Goal: Task Accomplishment & Management: Manage account settings

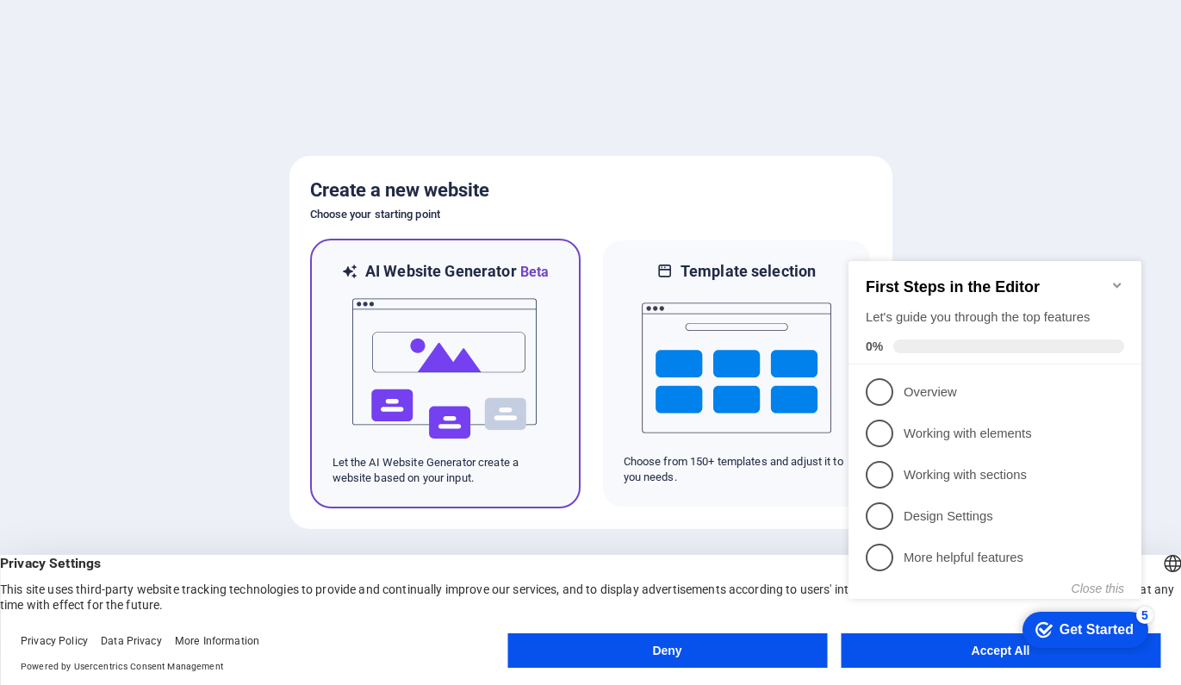
click at [466, 348] on img at bounding box center [446, 369] width 190 height 172
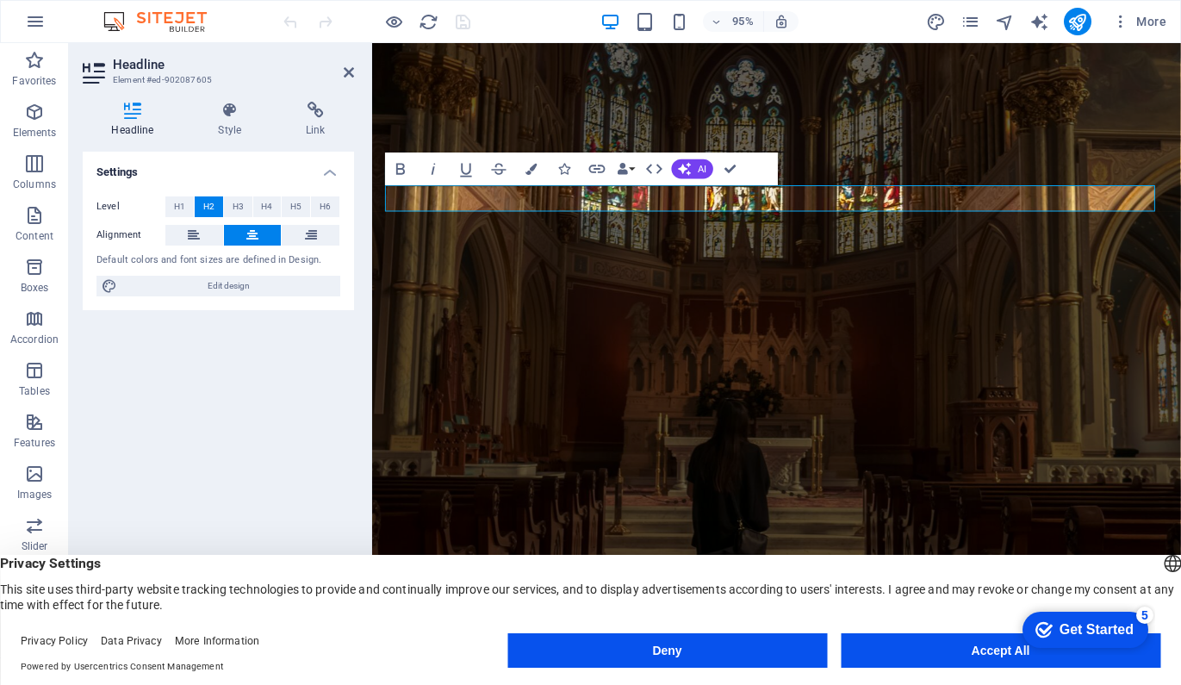
click at [133, 119] on h4 "Headline" at bounding box center [136, 120] width 107 height 36
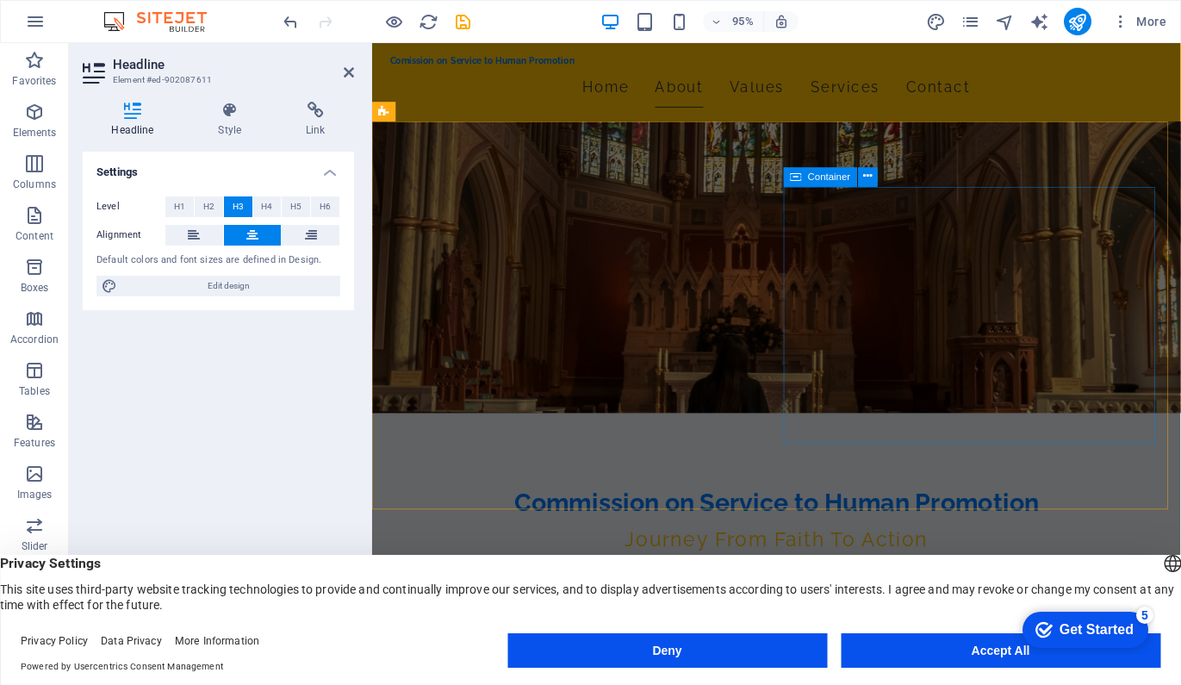
scroll to position [276, 0]
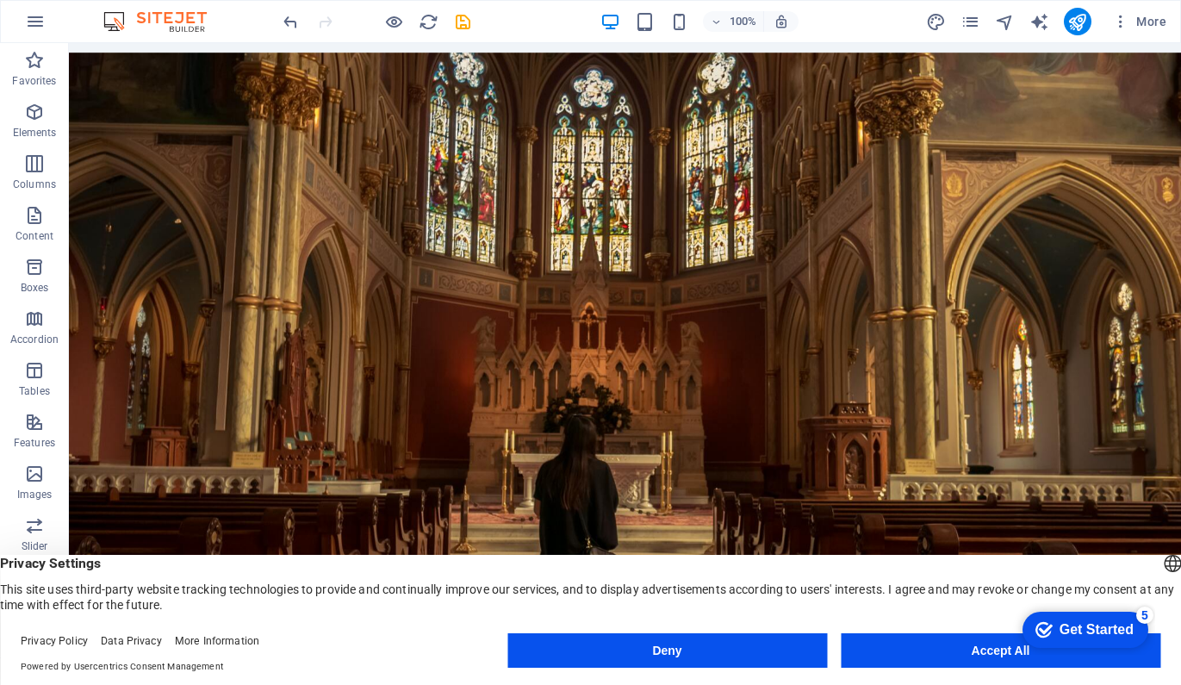
scroll to position [0, 0]
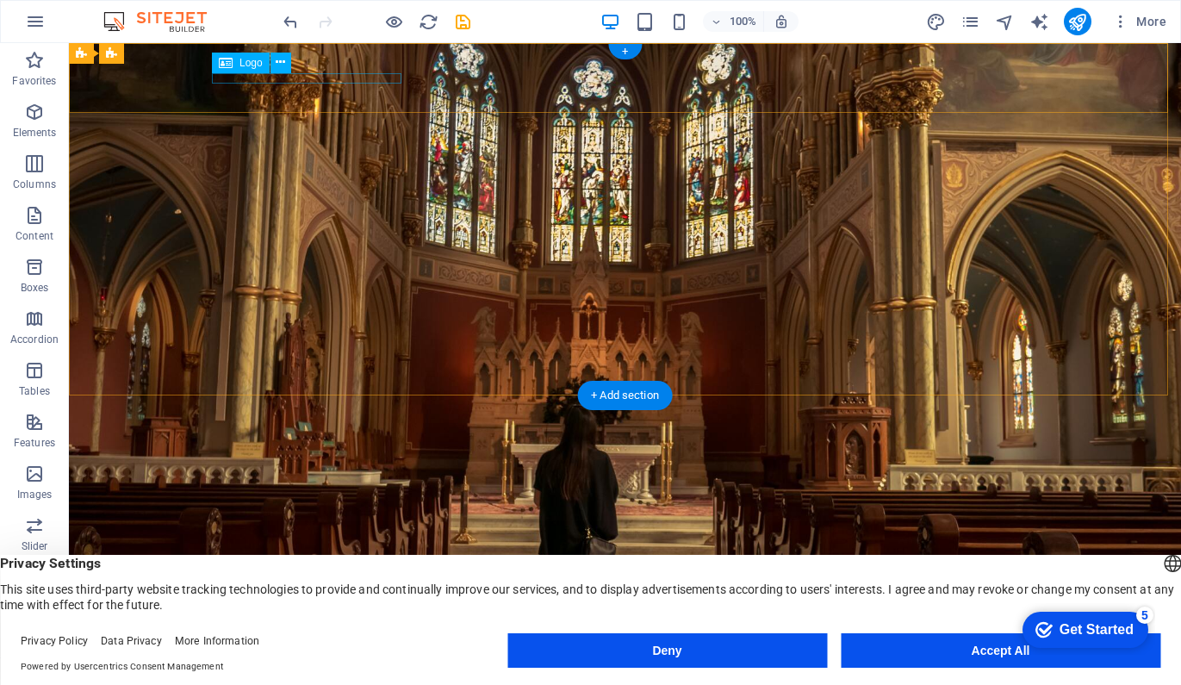
click at [319, 606] on div "Comission on Service to Human Promotion" at bounding box center [625, 611] width 813 height 11
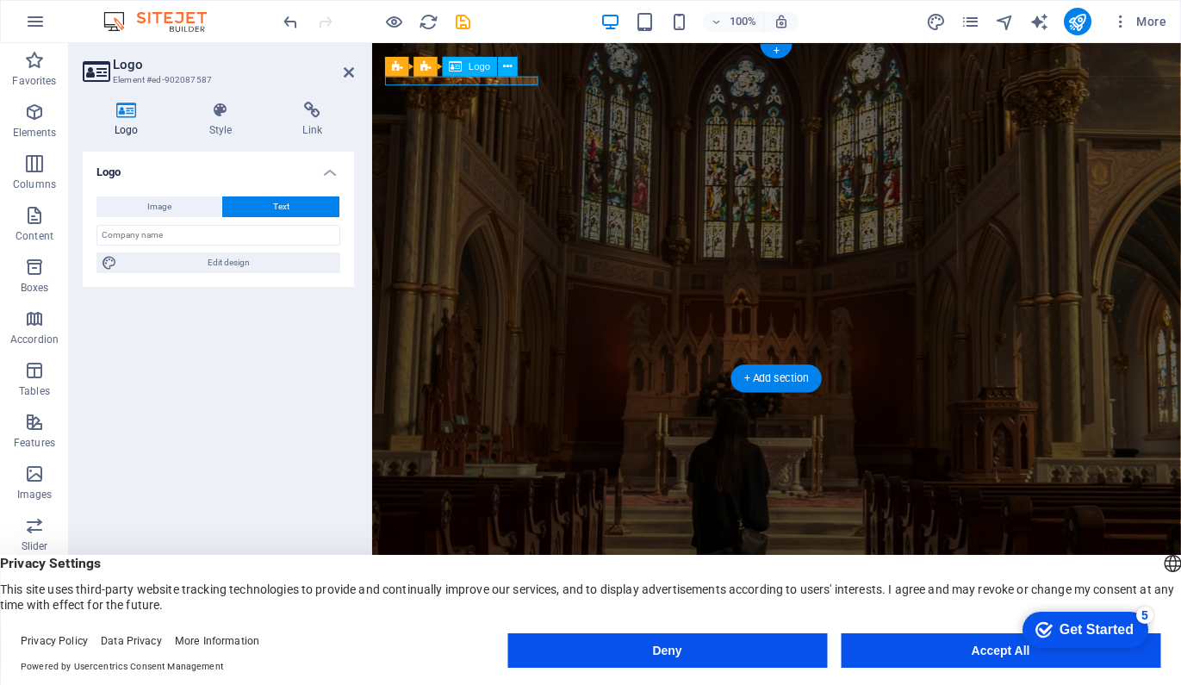
click at [319, 81] on h3 "Element #ed-902087587" at bounding box center [216, 80] width 207 height 16
click at [451, 631] on div "Comission on Service to Human Promotion" at bounding box center [797, 636] width 813 height 11
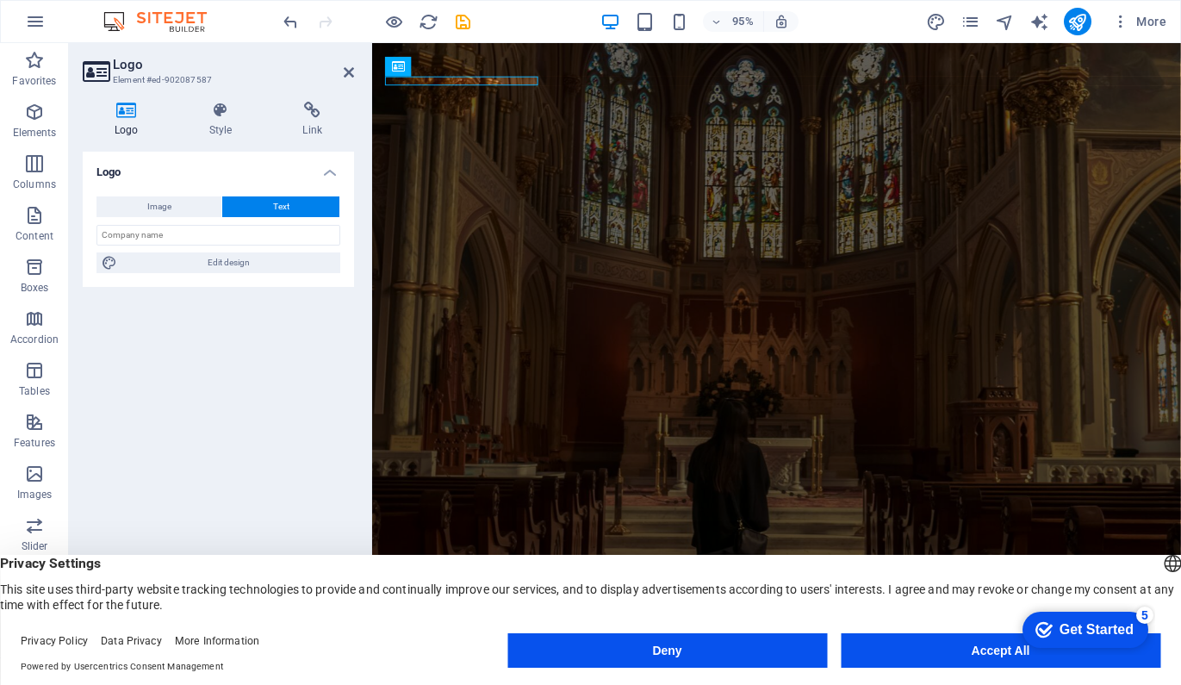
click at [121, 111] on icon at bounding box center [127, 110] width 88 height 17
click at [153, 205] on span "Image" at bounding box center [159, 206] width 24 height 21
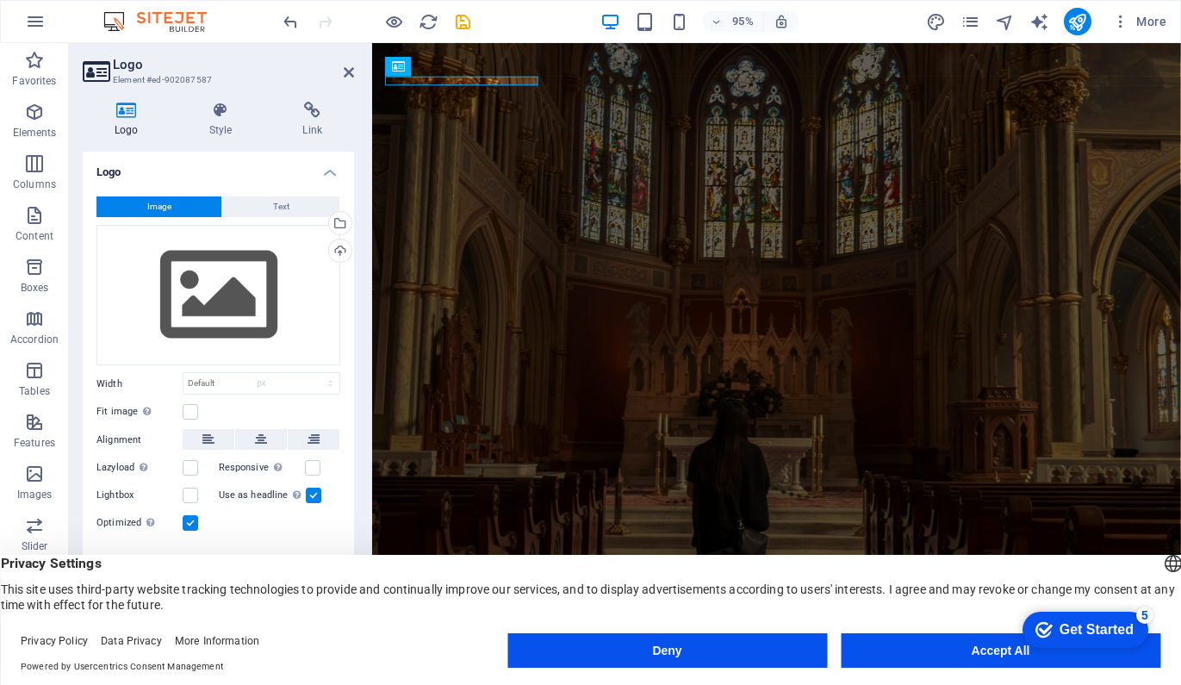
select select "DISABLED_OPTION_VALUE"
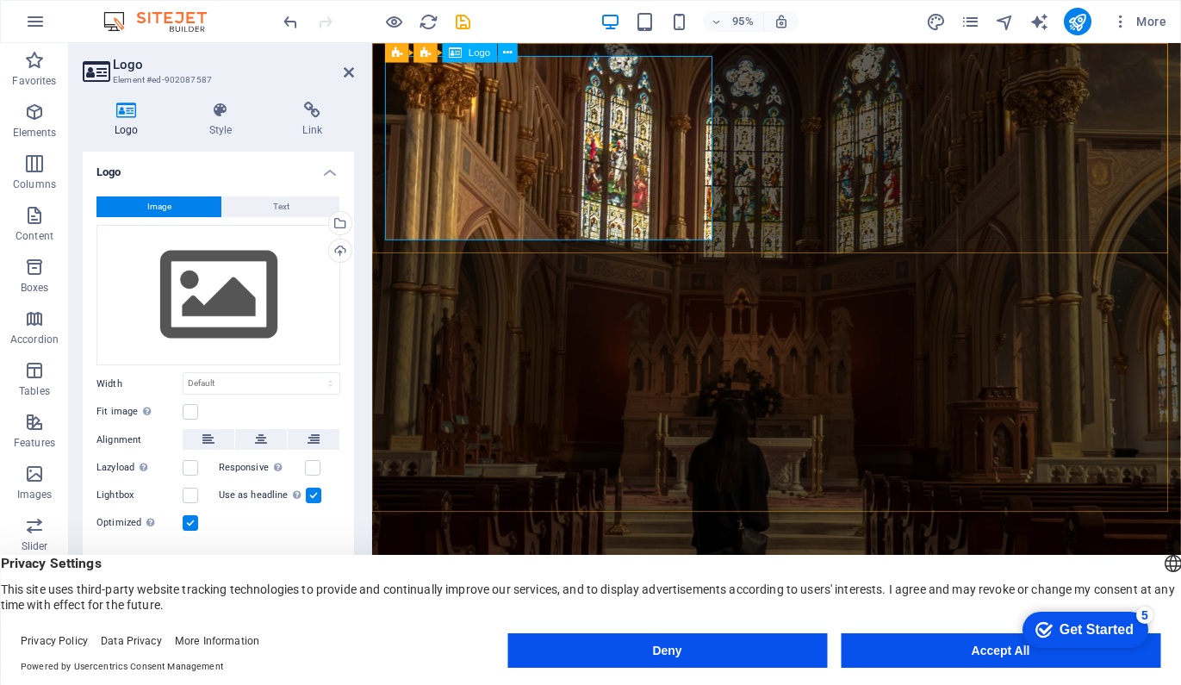
click at [42, 225] on icon "button" at bounding box center [34, 215] width 21 height 21
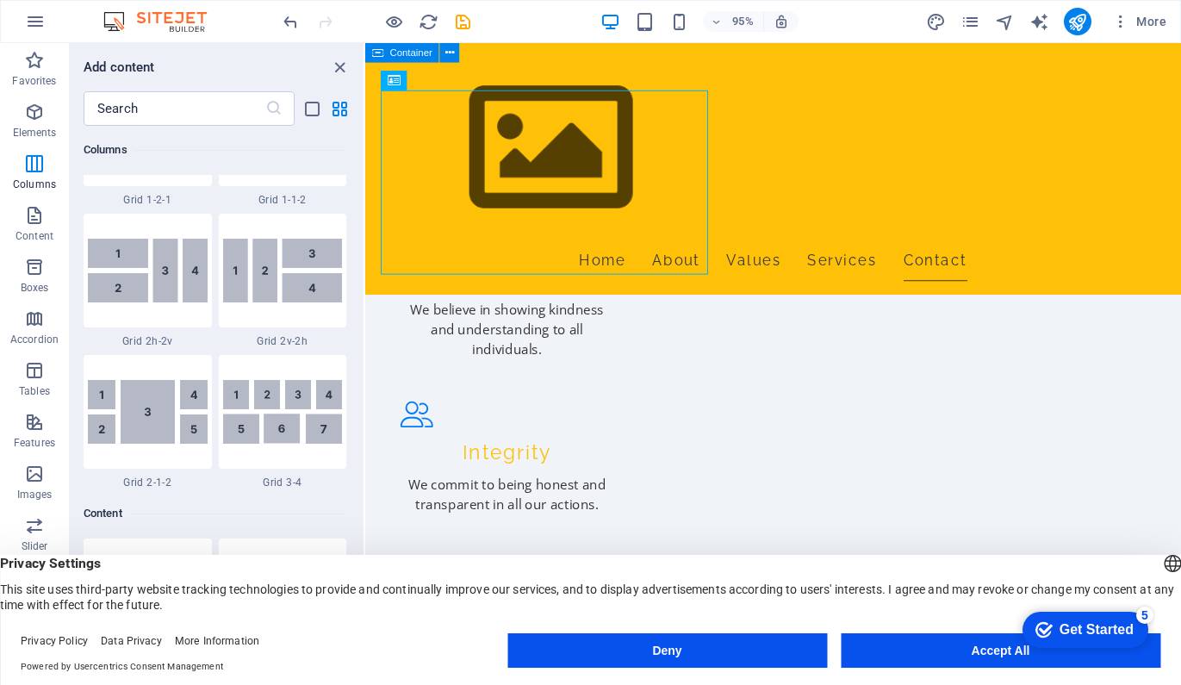
scroll to position [1832, 0]
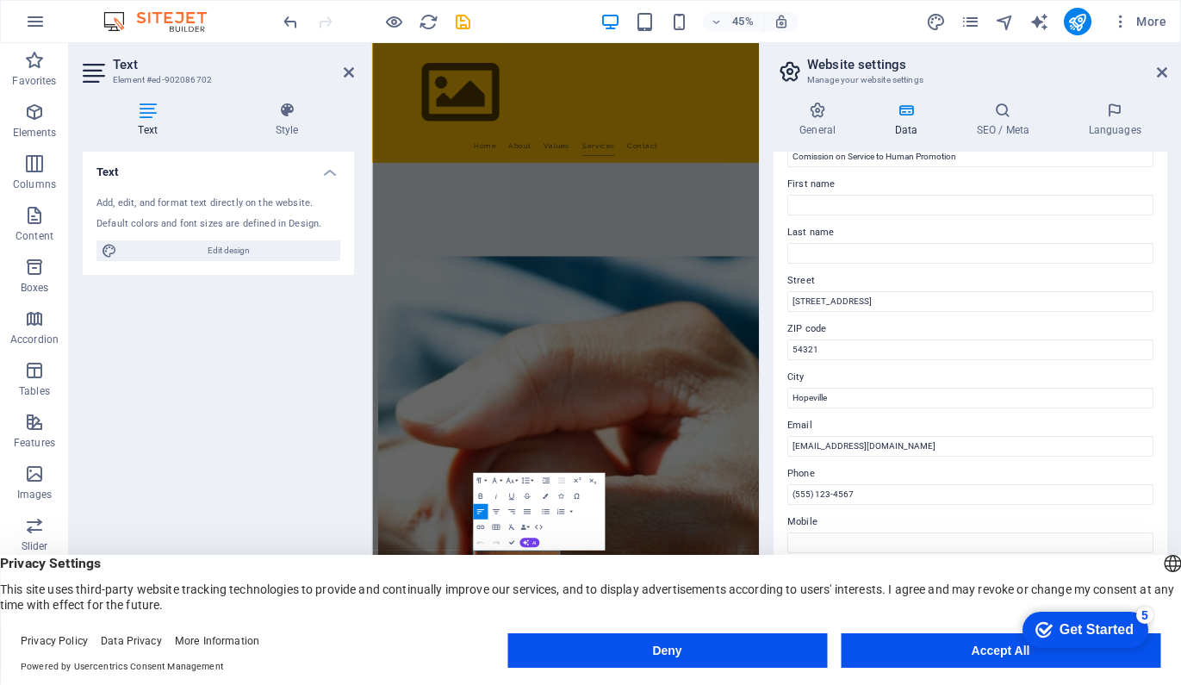
scroll to position [132, 0]
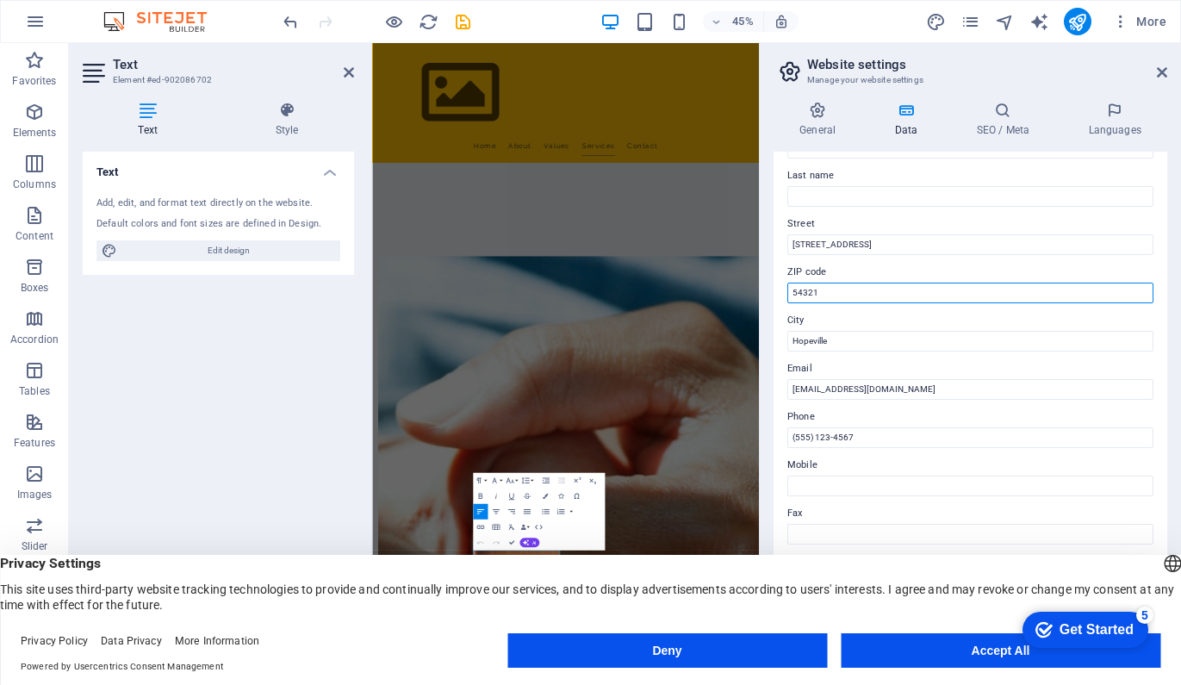
click at [892, 292] on input "54321" at bounding box center [970, 293] width 366 height 21
type input "1720"
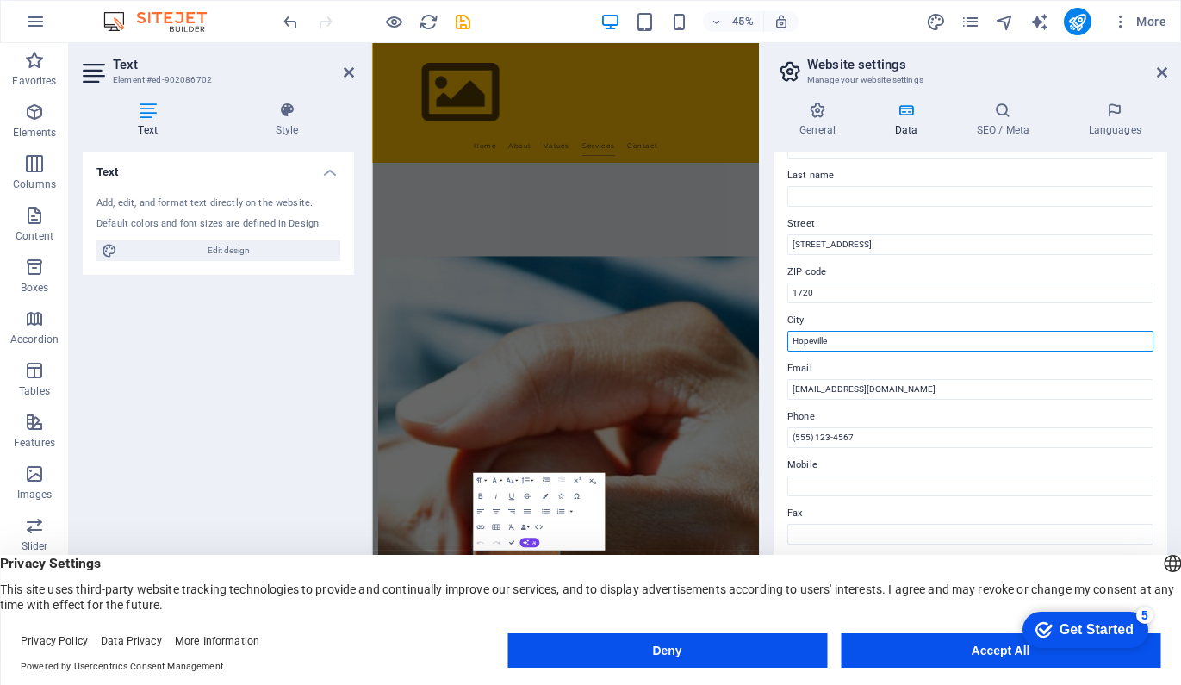
click at [880, 336] on input "Hopeville" at bounding box center [970, 341] width 366 height 21
type input "Paranaque City"
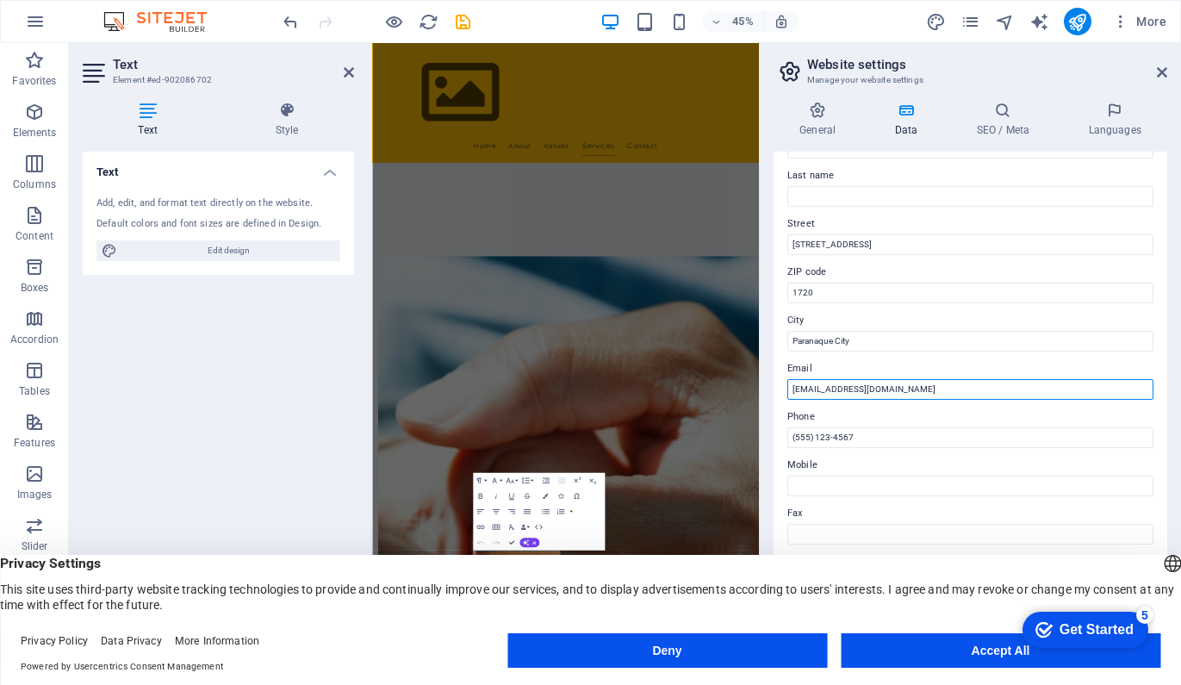
click at [885, 386] on input "[EMAIL_ADDRESS][DOMAIN_NAME]" at bounding box center [970, 389] width 366 height 21
type input "[EMAIL_ADDRESS][DOMAIN_NAME]"
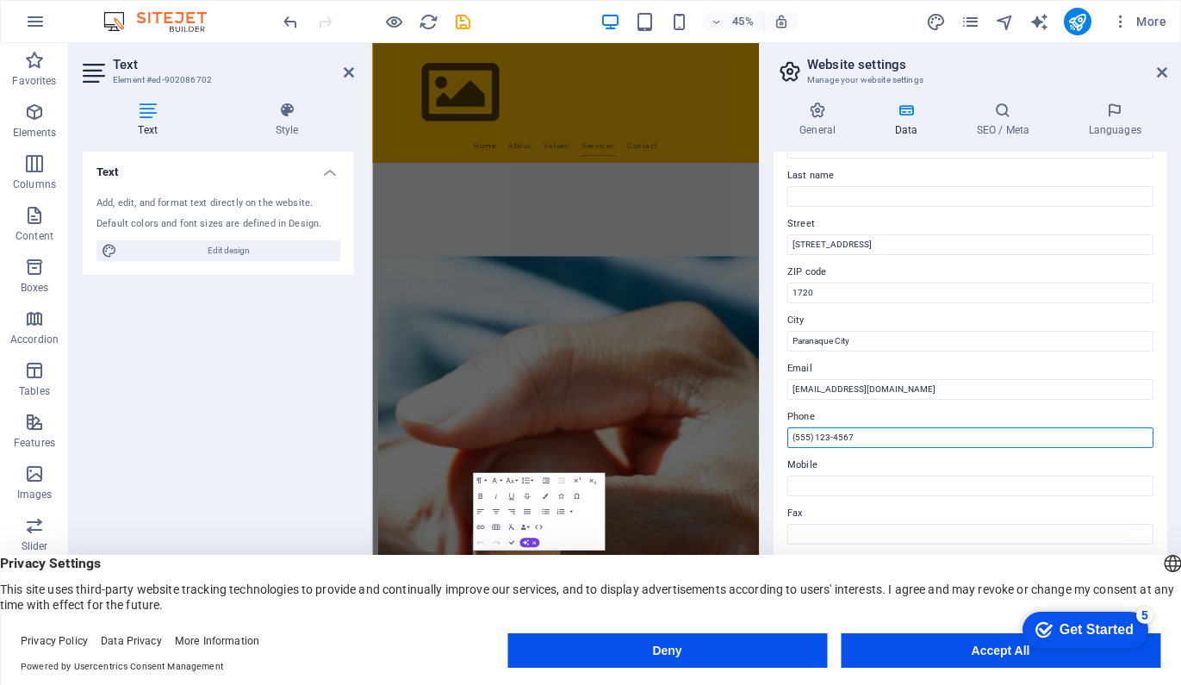
click at [880, 432] on input "(555) 123-4567" at bounding box center [970, 437] width 366 height 21
click at [827, 436] on input "09192880497" at bounding box center [970, 437] width 366 height 21
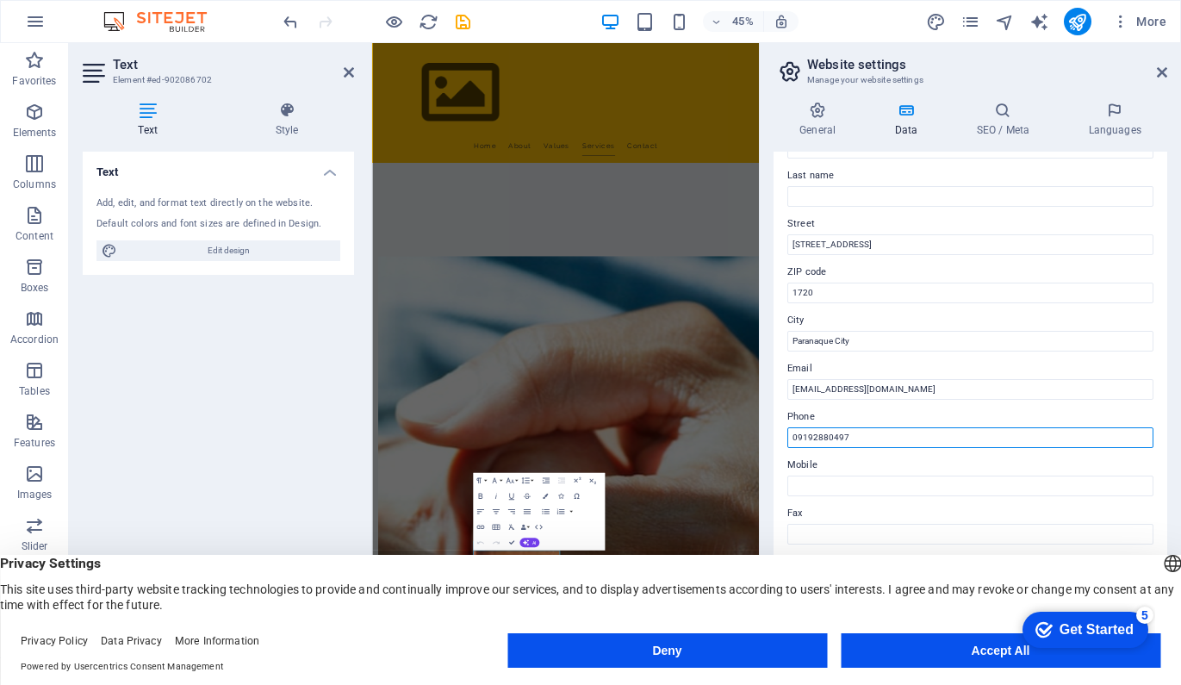
click at [827, 436] on input "09192880497" at bounding box center [970, 437] width 366 height 21
type input "09192880497"
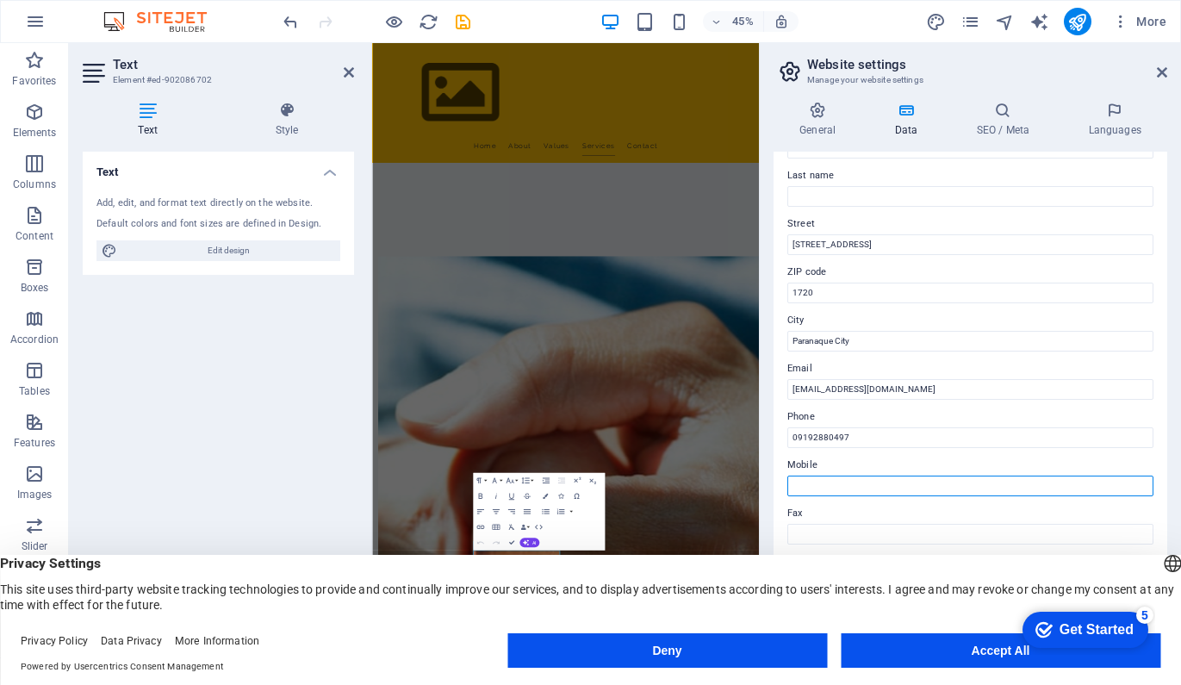
click at [825, 484] on input "Mobile" at bounding box center [970, 486] width 366 height 21
paste input "09192880497"
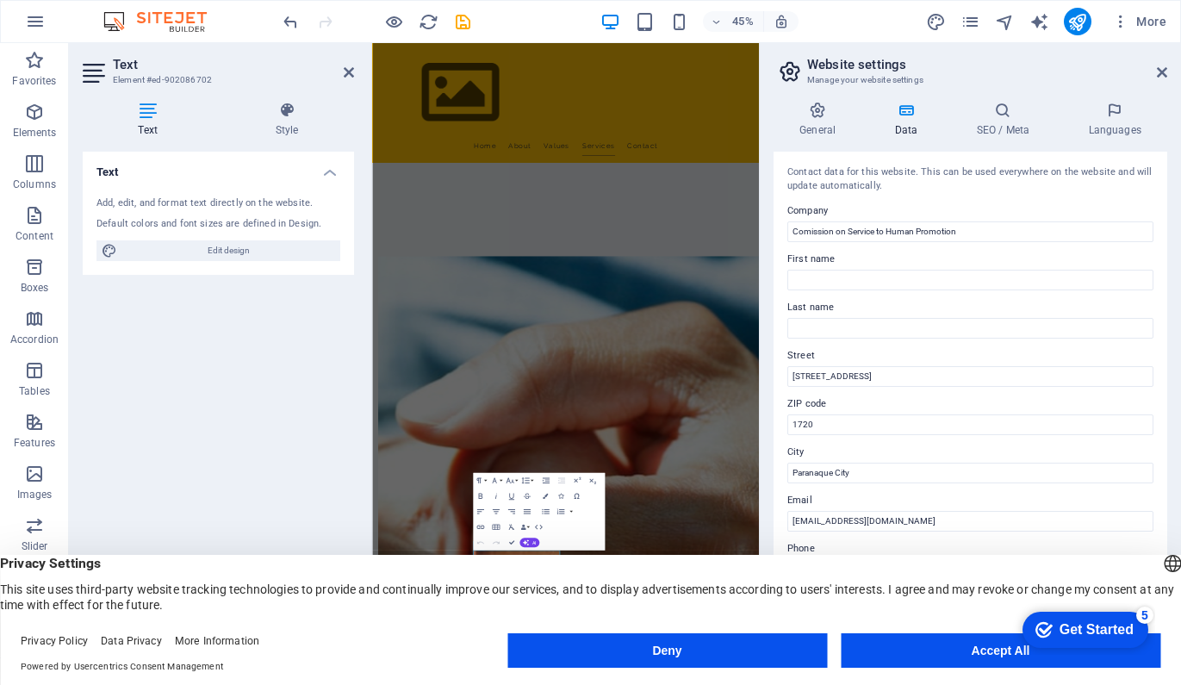
scroll to position [0, 0]
type input "09192880497"
click at [821, 372] on input "[STREET_ADDRESS]" at bounding box center [970, 376] width 366 height 21
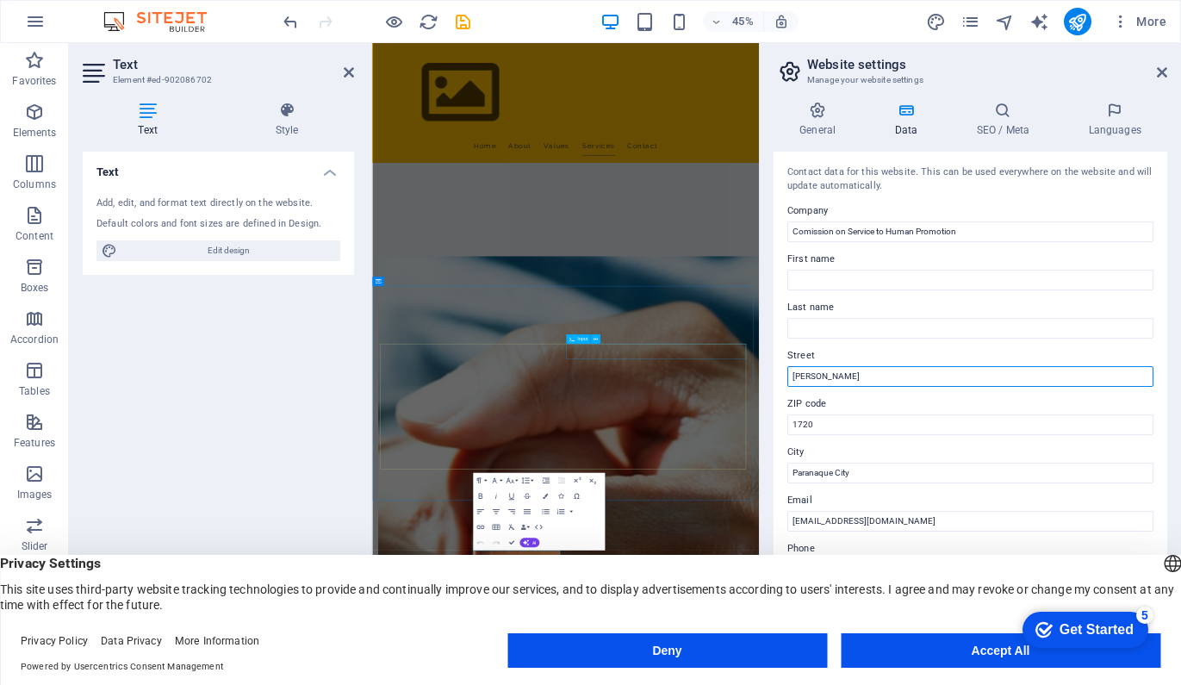
type input "[PERSON_NAME]"
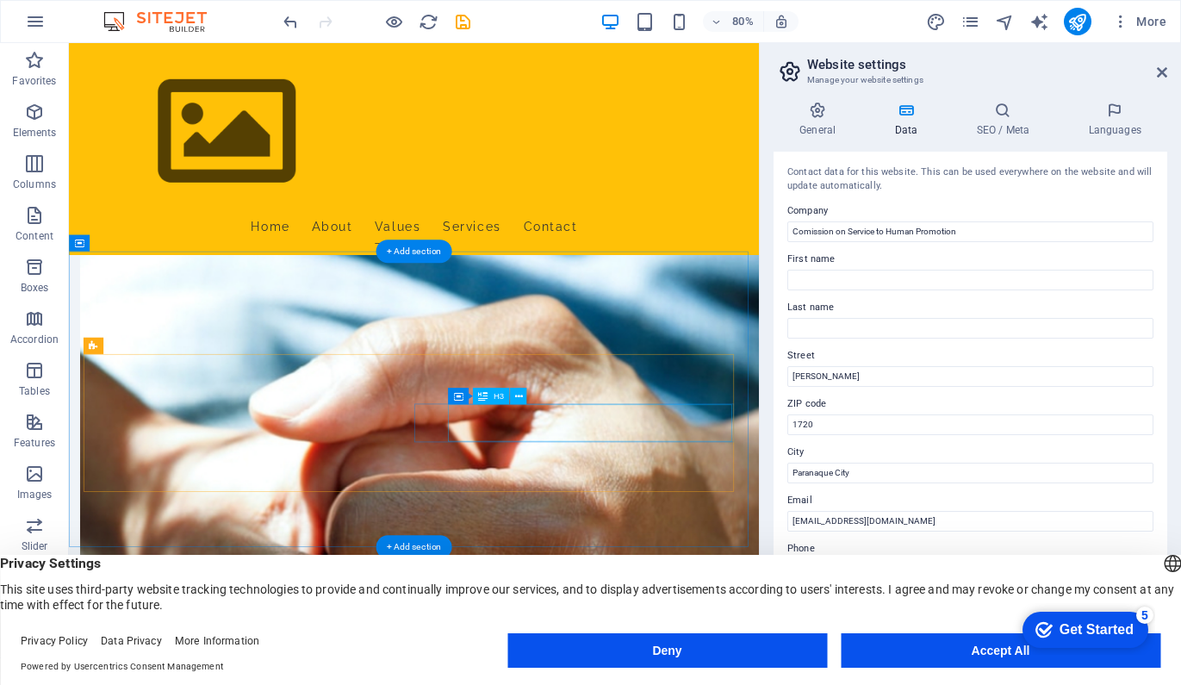
scroll to position [1015, 0]
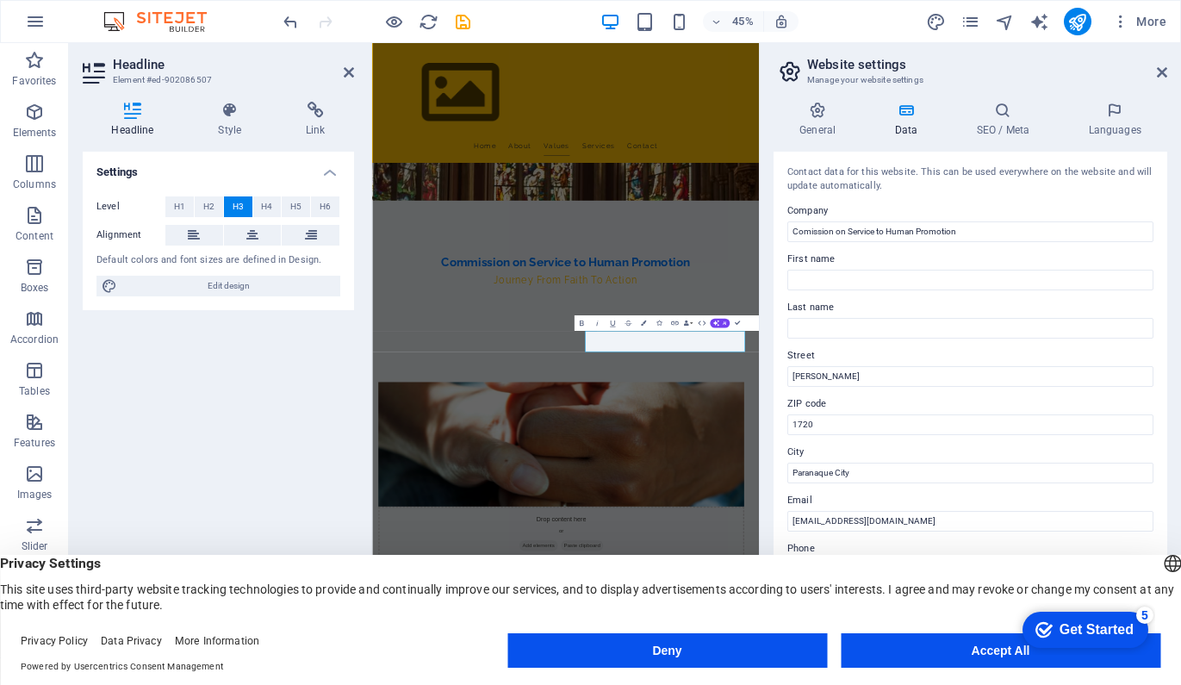
click at [297, 384] on div "Settings Level H1 H2 H3 H4 H5 H6 Alignment Default colors and font sizes are de…" at bounding box center [218, 398] width 271 height 492
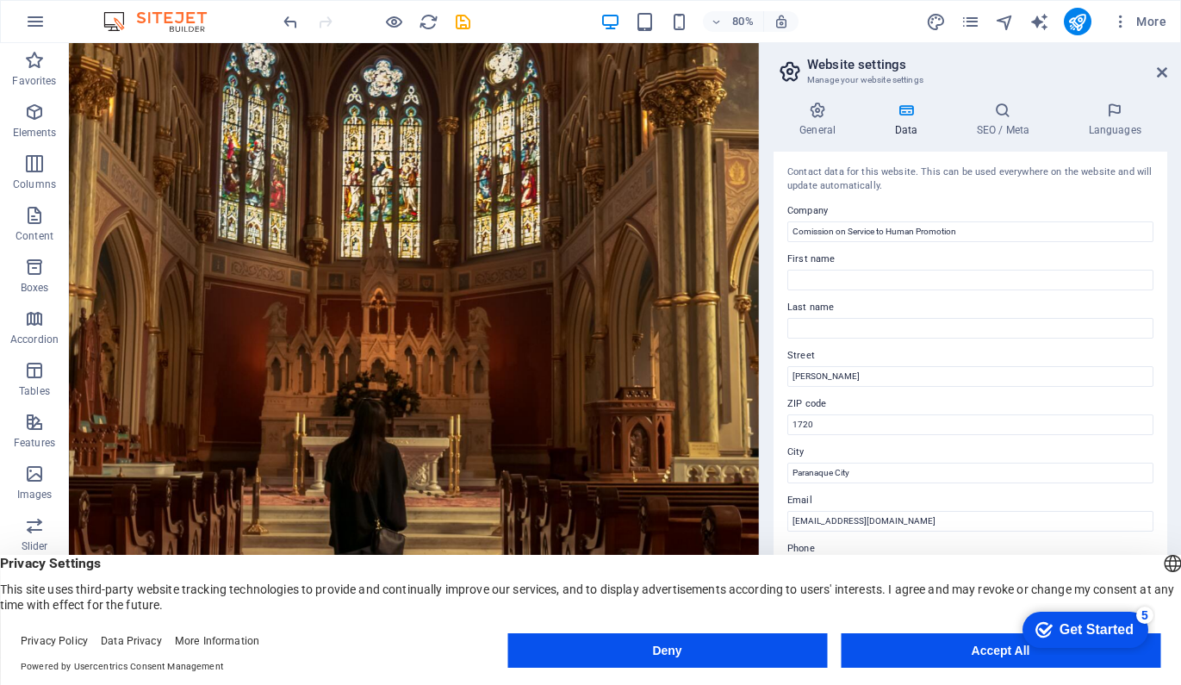
scroll to position [0, 0]
click at [1078, 21] on icon "publish" at bounding box center [1077, 22] width 20 height 20
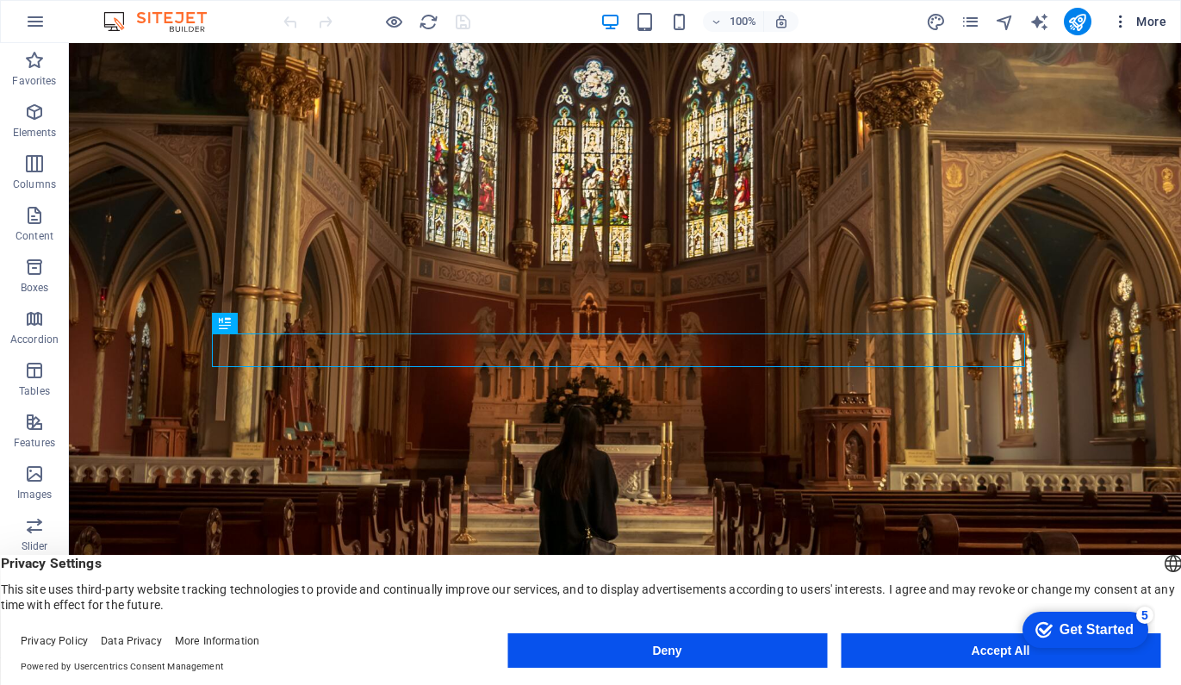
click at [1141, 22] on span "More" at bounding box center [1139, 21] width 54 height 17
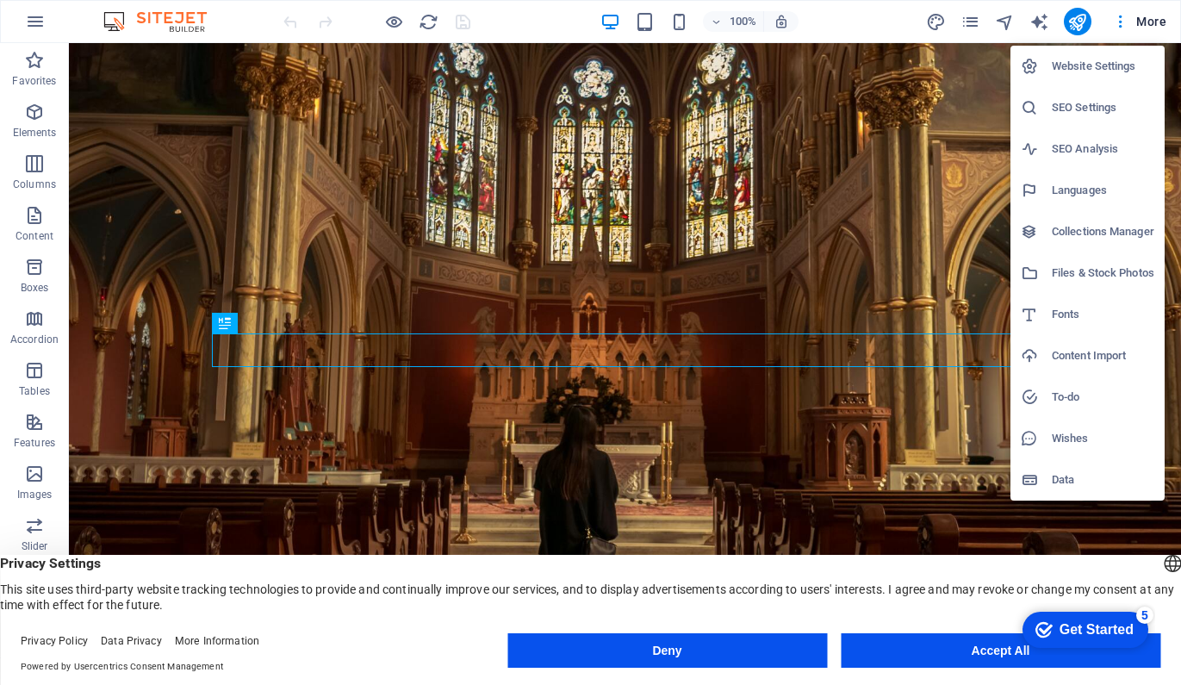
click at [999, 649] on button "Accept All" at bounding box center [1001, 650] width 320 height 34
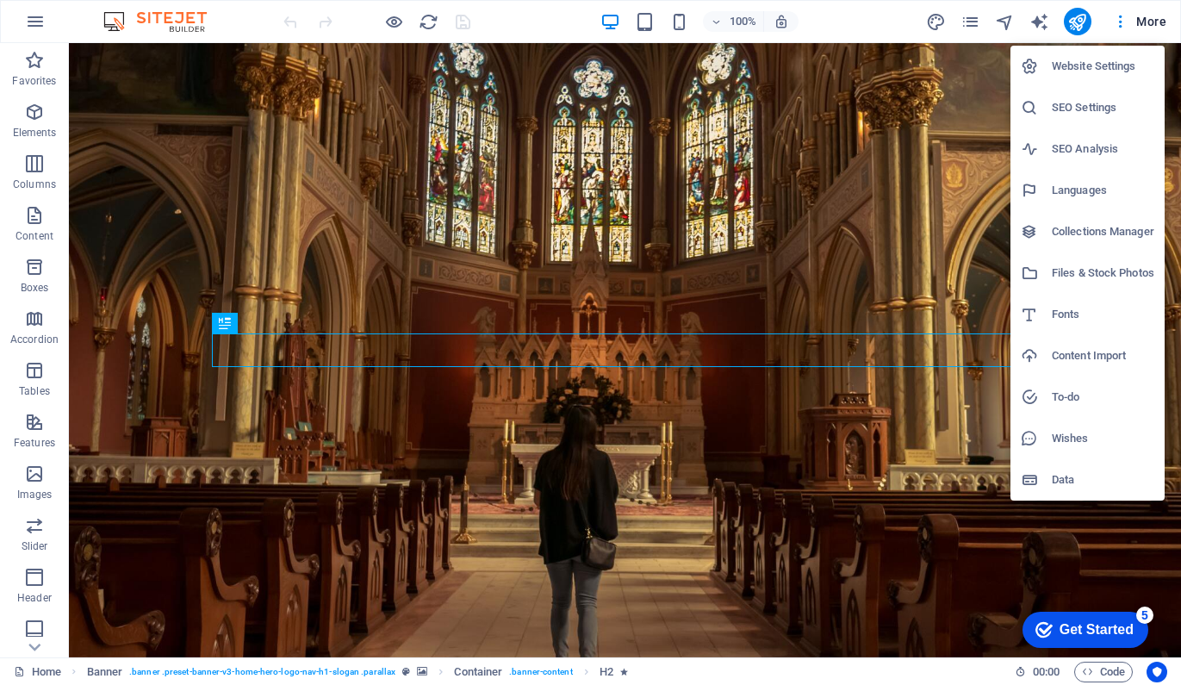
click at [706, 511] on div at bounding box center [590, 342] width 1181 height 685
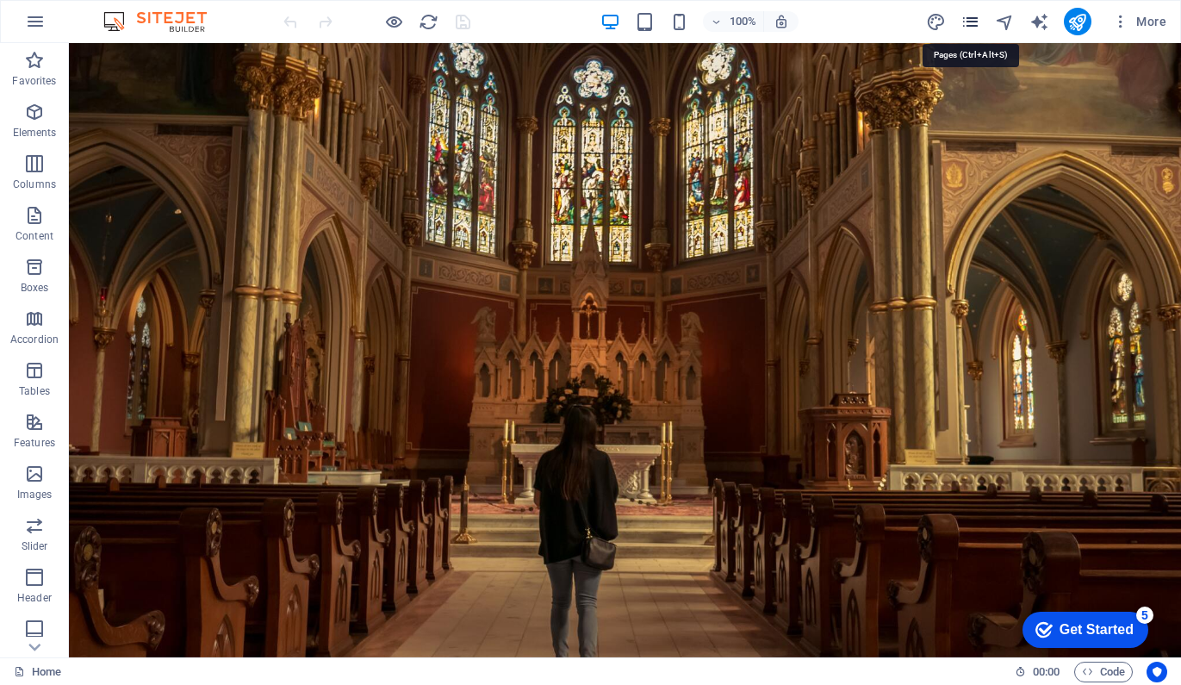
click at [973, 20] on icon "pages" at bounding box center [970, 22] width 20 height 20
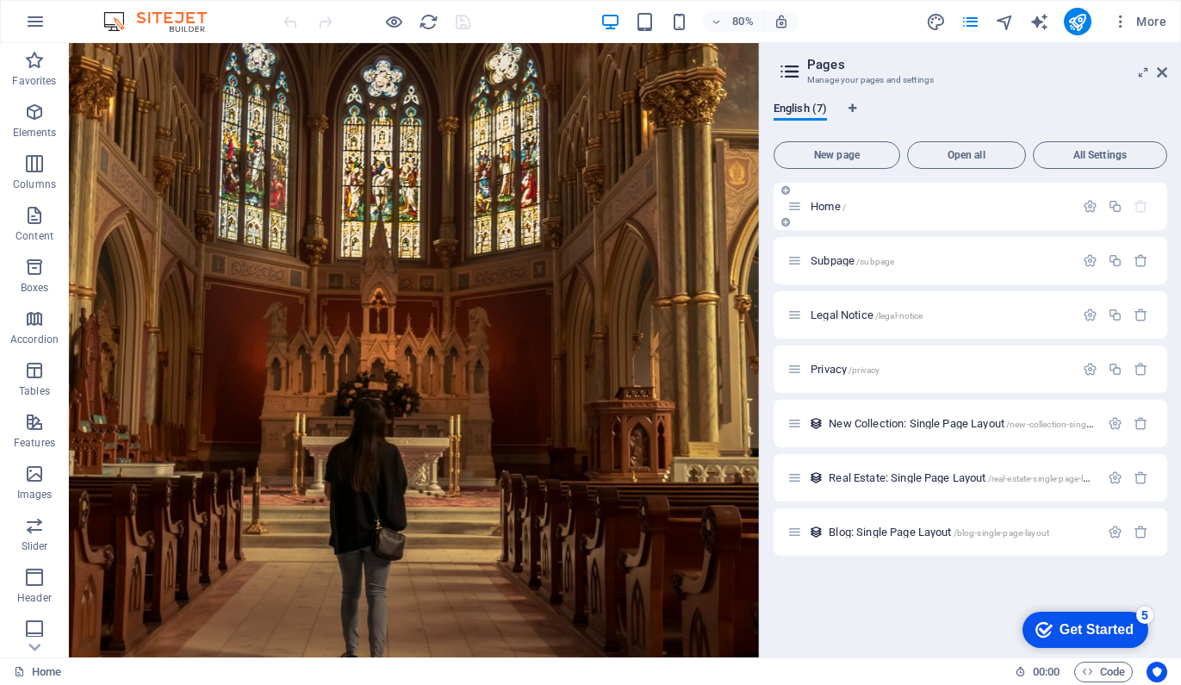
click at [832, 206] on span "Home /" at bounding box center [828, 206] width 35 height 13
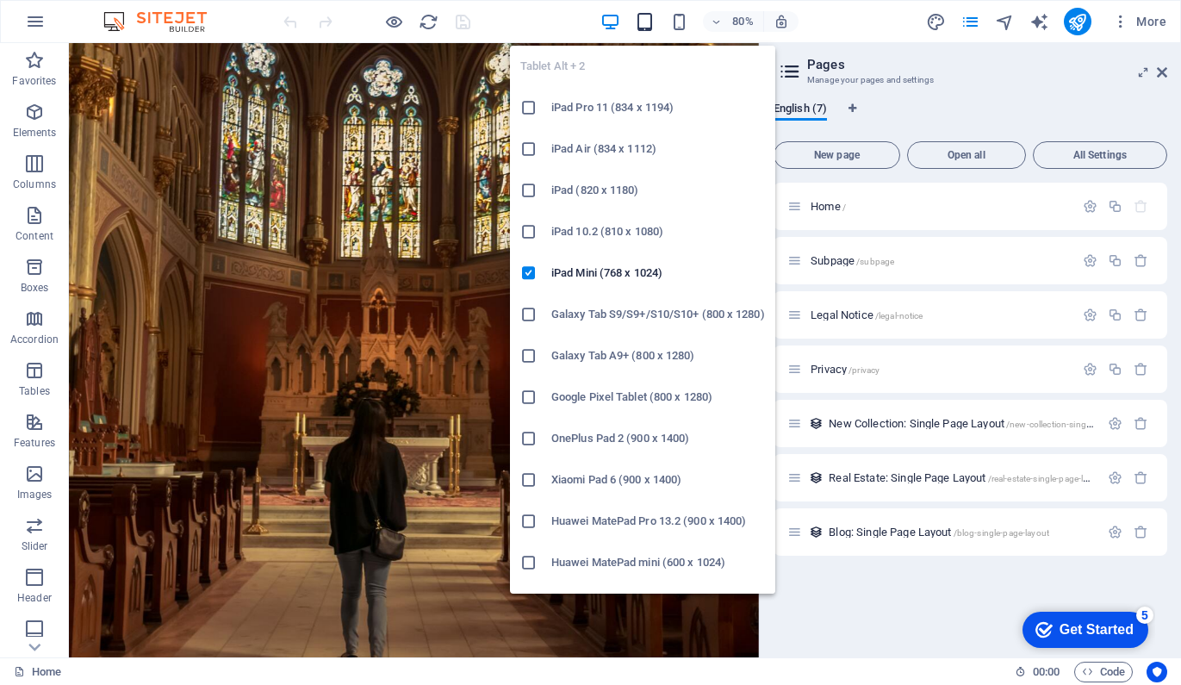
click at [647, 17] on icon "button" at bounding box center [645, 22] width 20 height 20
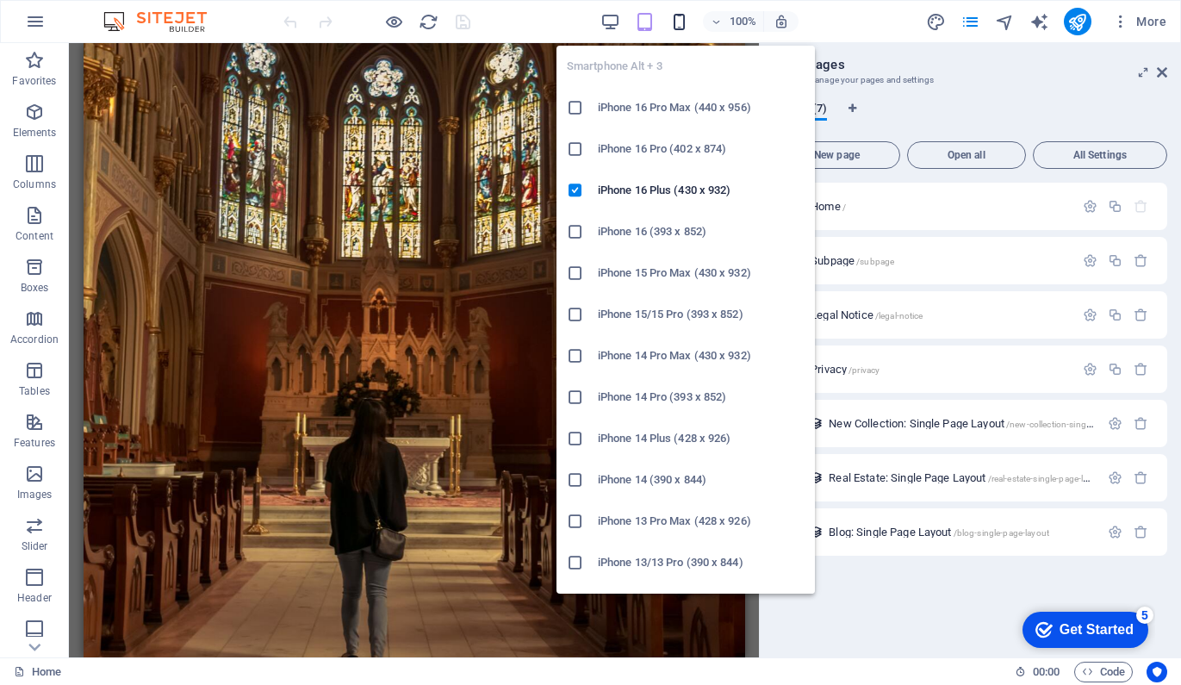
click at [679, 19] on icon "button" at bounding box center [679, 22] width 20 height 20
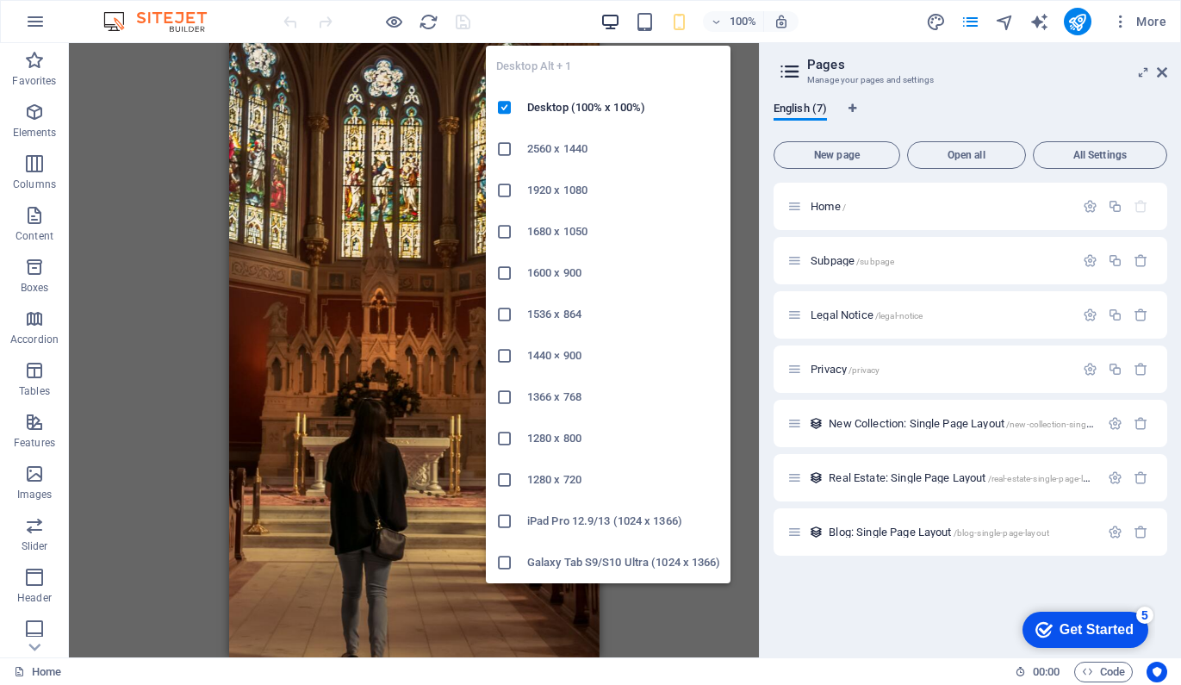
click at [612, 23] on icon "button" at bounding box center [610, 22] width 20 height 20
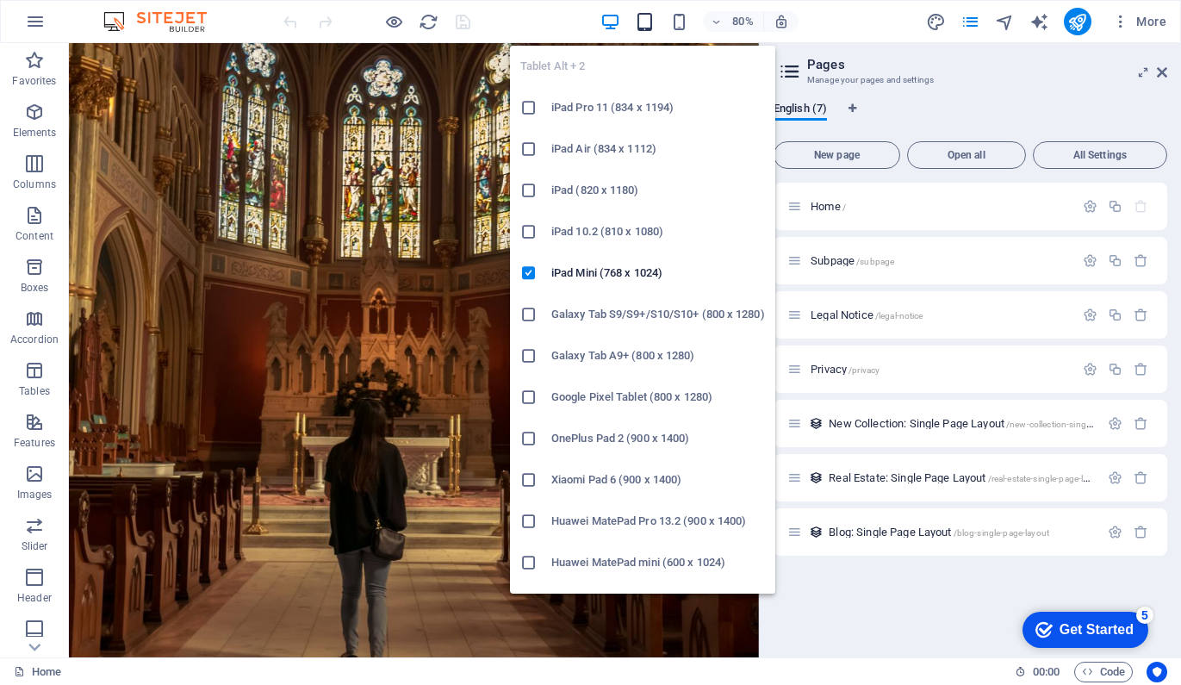
click at [642, 20] on icon "button" at bounding box center [645, 22] width 20 height 20
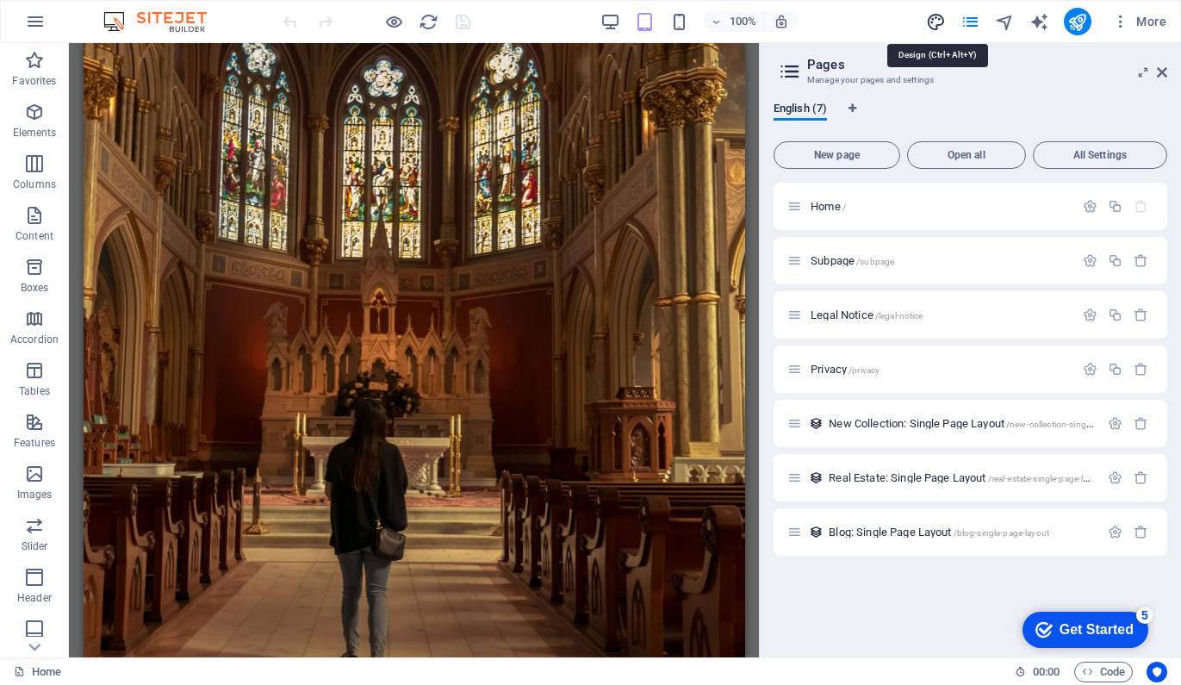
click at [932, 27] on icon "design" at bounding box center [936, 22] width 20 height 20
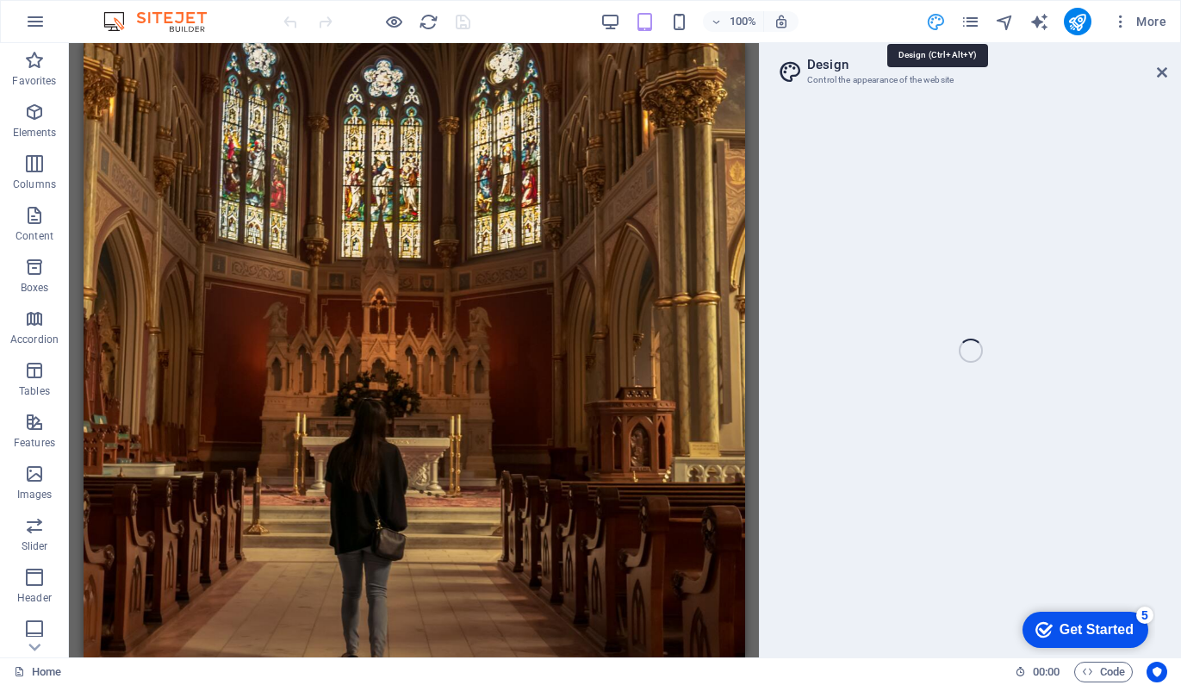
select select "px"
select select "200"
select select "px"
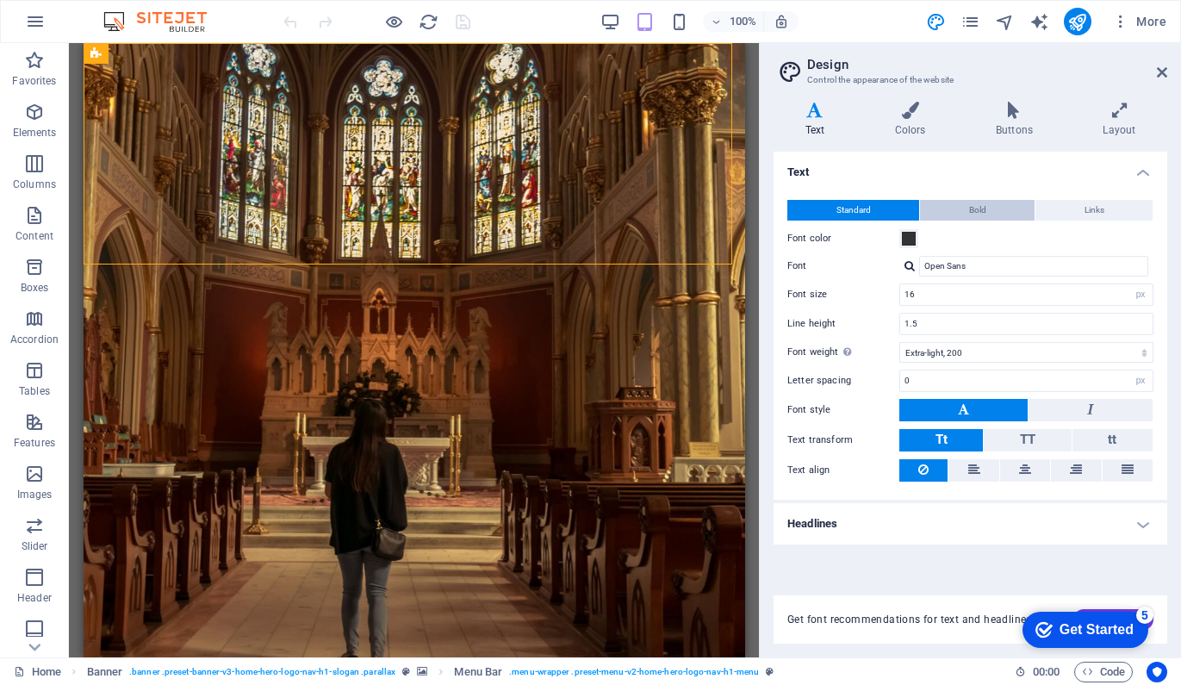
click at [979, 215] on span "Bold" at bounding box center [977, 210] width 17 height 21
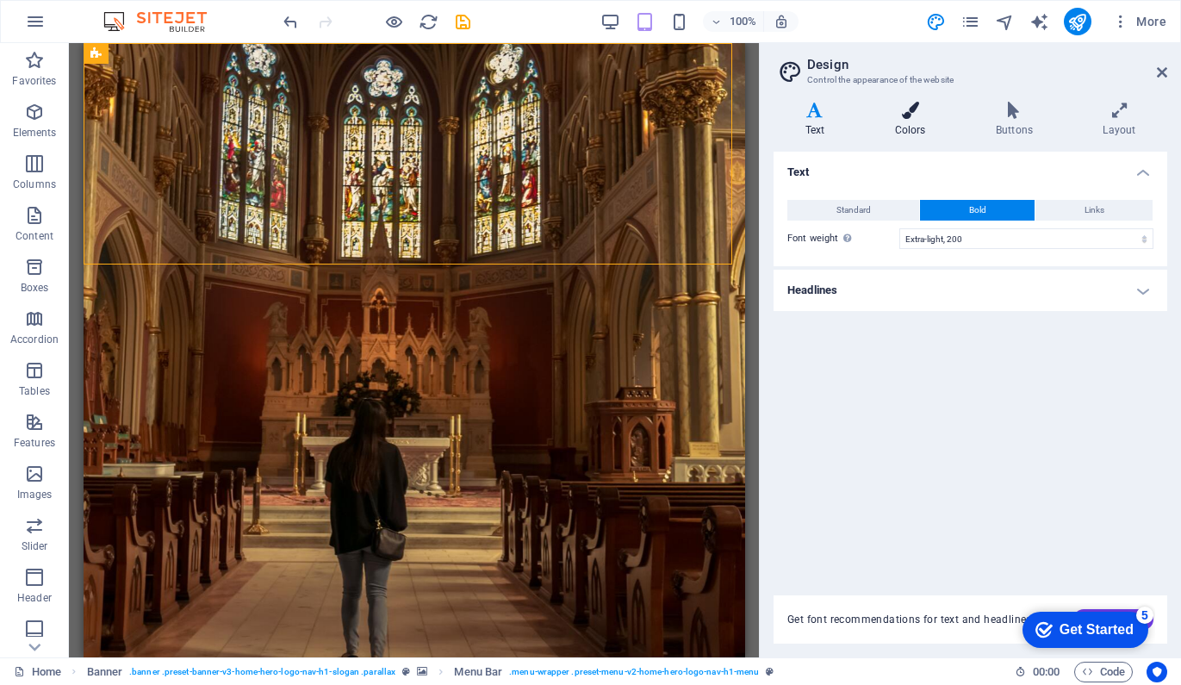
click at [918, 112] on icon at bounding box center [910, 110] width 94 height 17
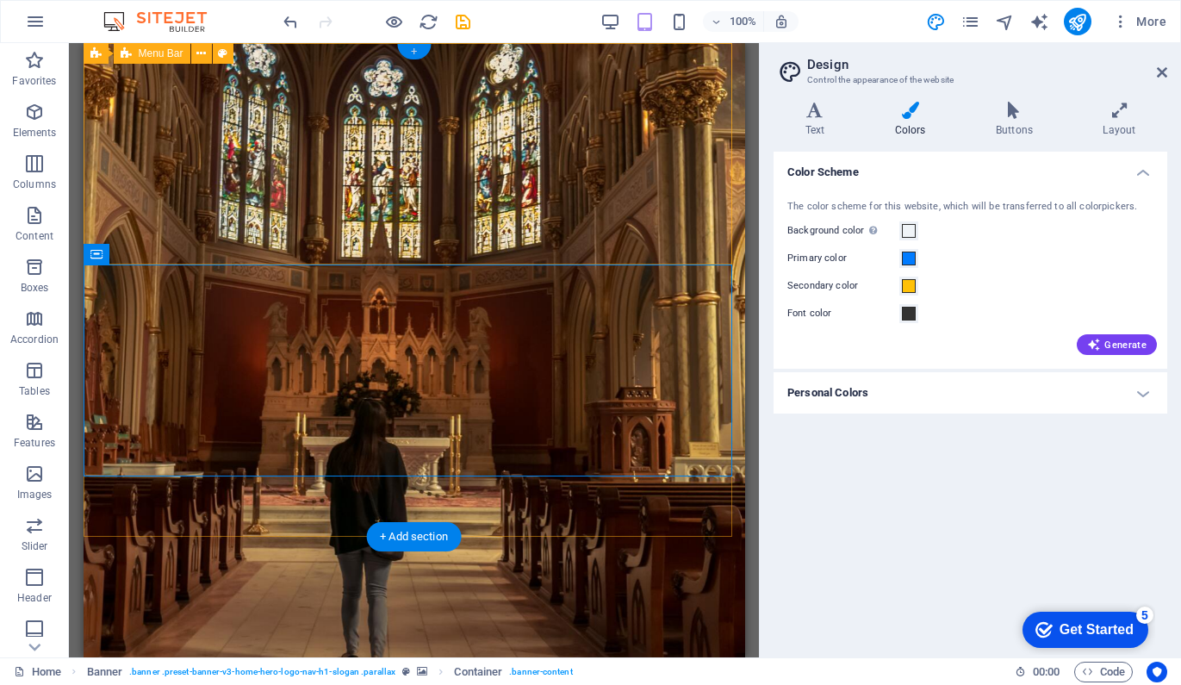
click at [413, 48] on div "+" at bounding box center [414, 52] width 34 height 16
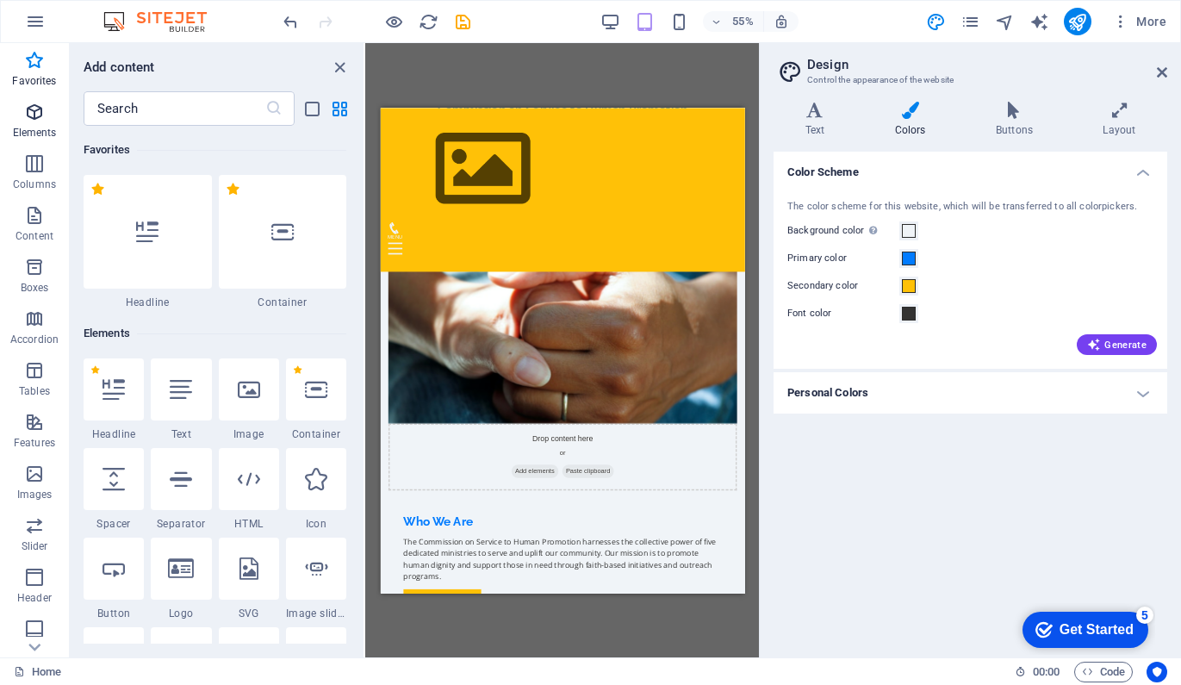
click at [38, 97] on button "Elements" at bounding box center [34, 121] width 69 height 52
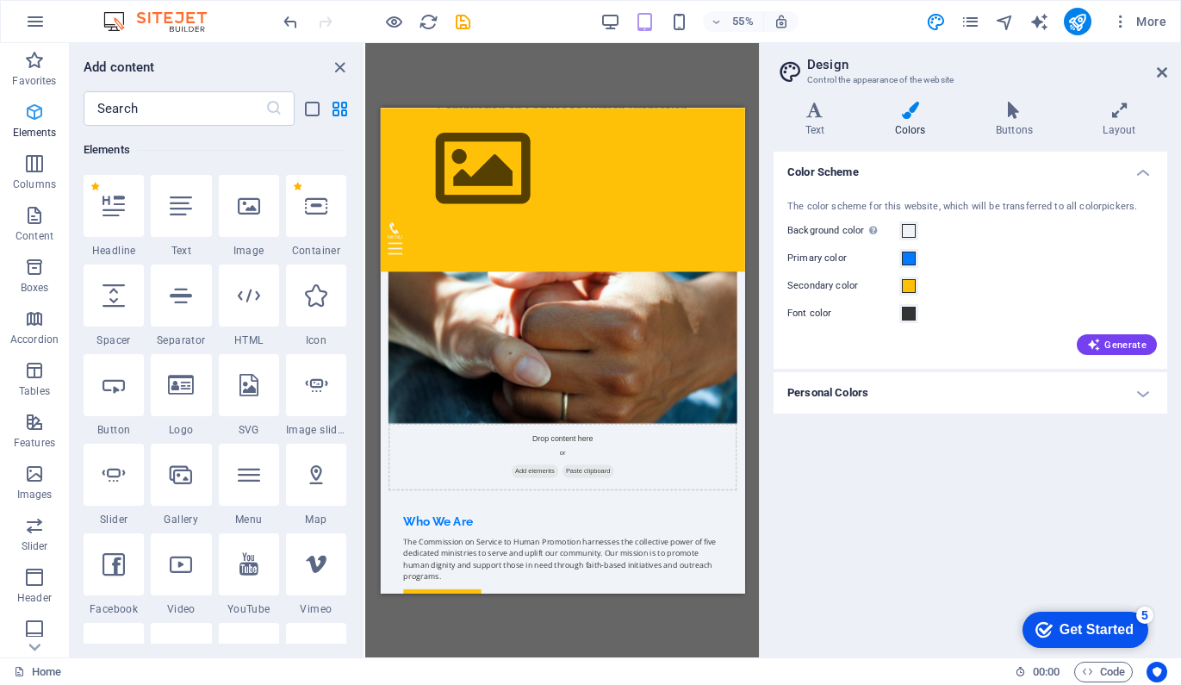
scroll to position [183, 0]
click at [247, 214] on icon at bounding box center [249, 206] width 22 height 22
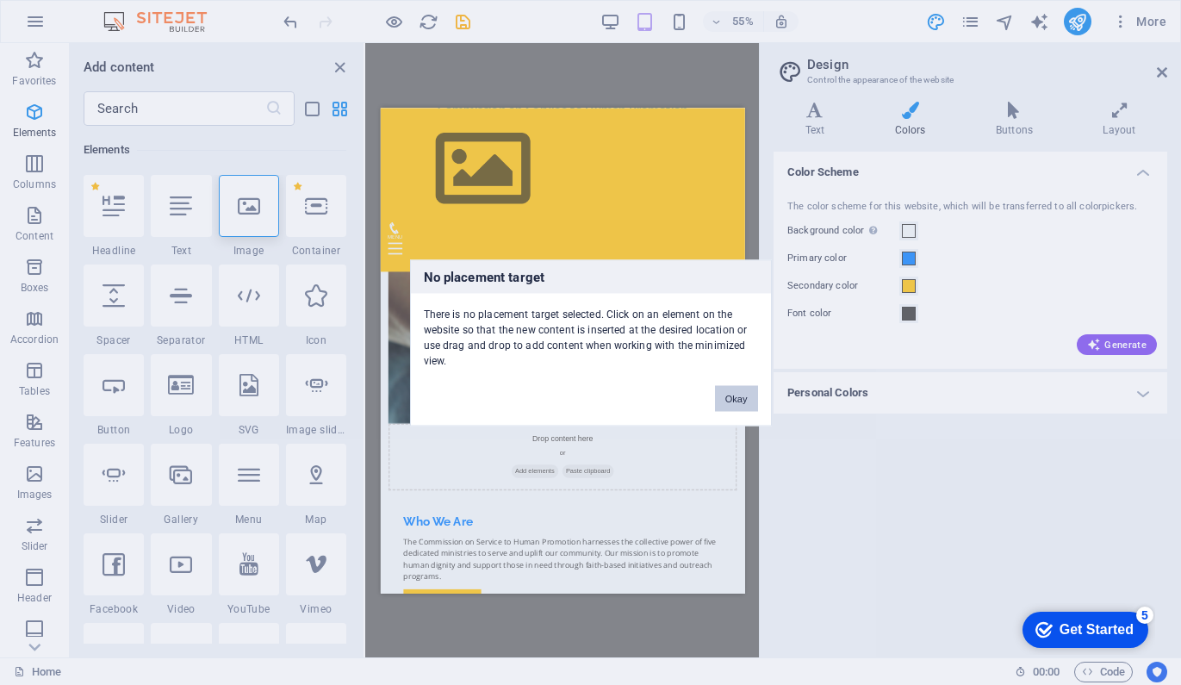
click at [731, 401] on button "Okay" at bounding box center [736, 398] width 43 height 26
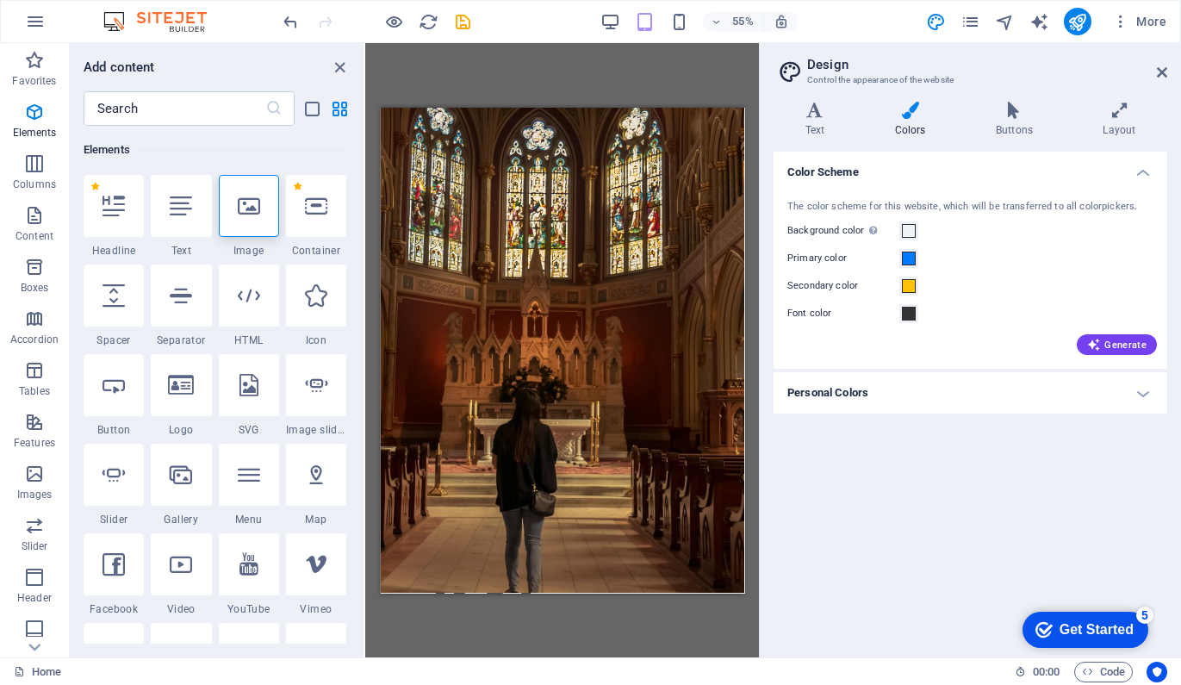
scroll to position [0, 0]
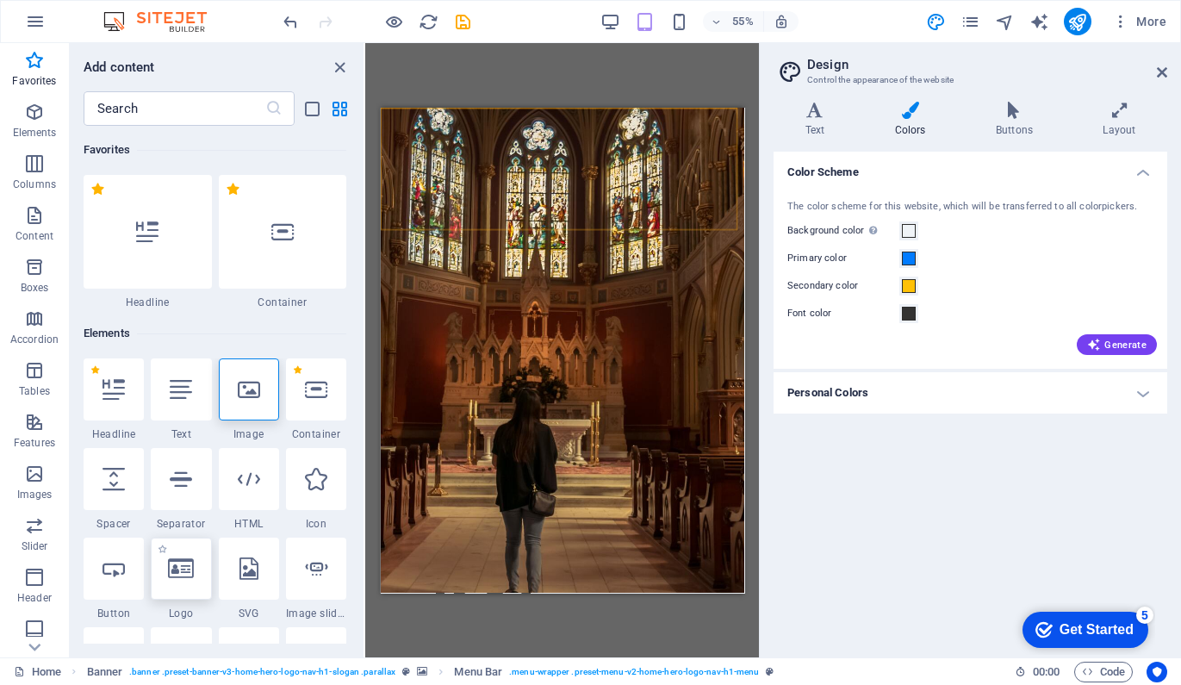
click at [179, 569] on icon at bounding box center [181, 568] width 26 height 22
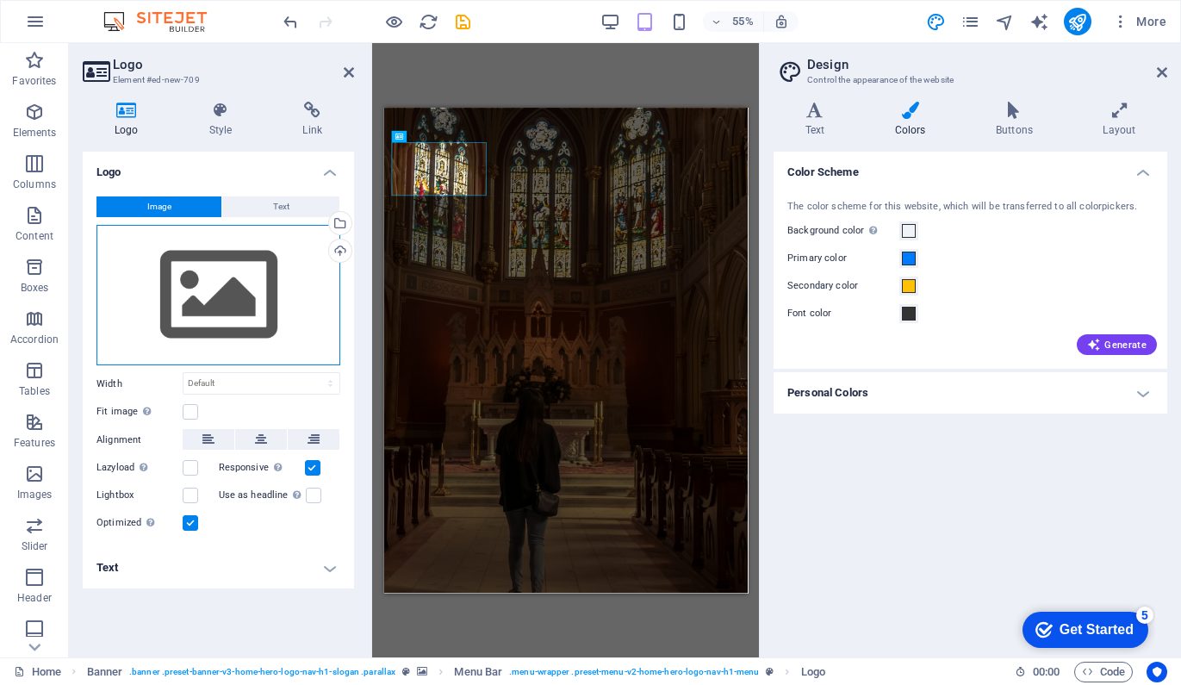
click at [221, 301] on div "Drag files here, click to choose files or select files from Files or our free s…" at bounding box center [218, 295] width 244 height 141
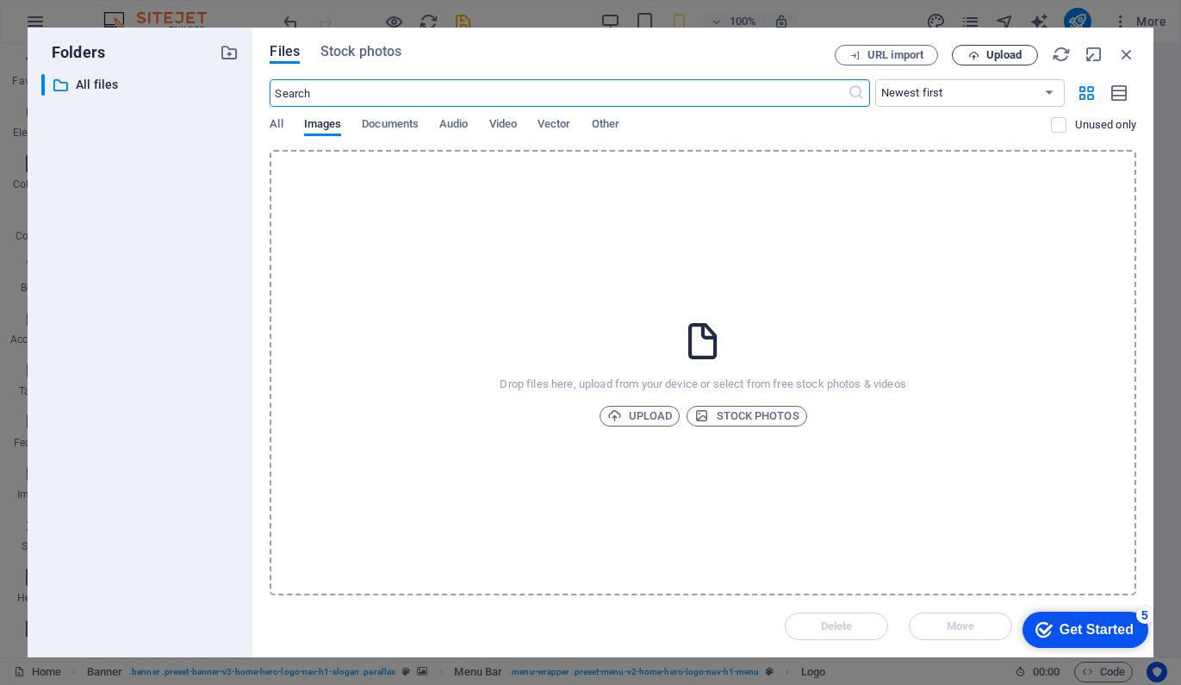
click at [995, 53] on span "Upload" at bounding box center [1003, 55] width 35 height 10
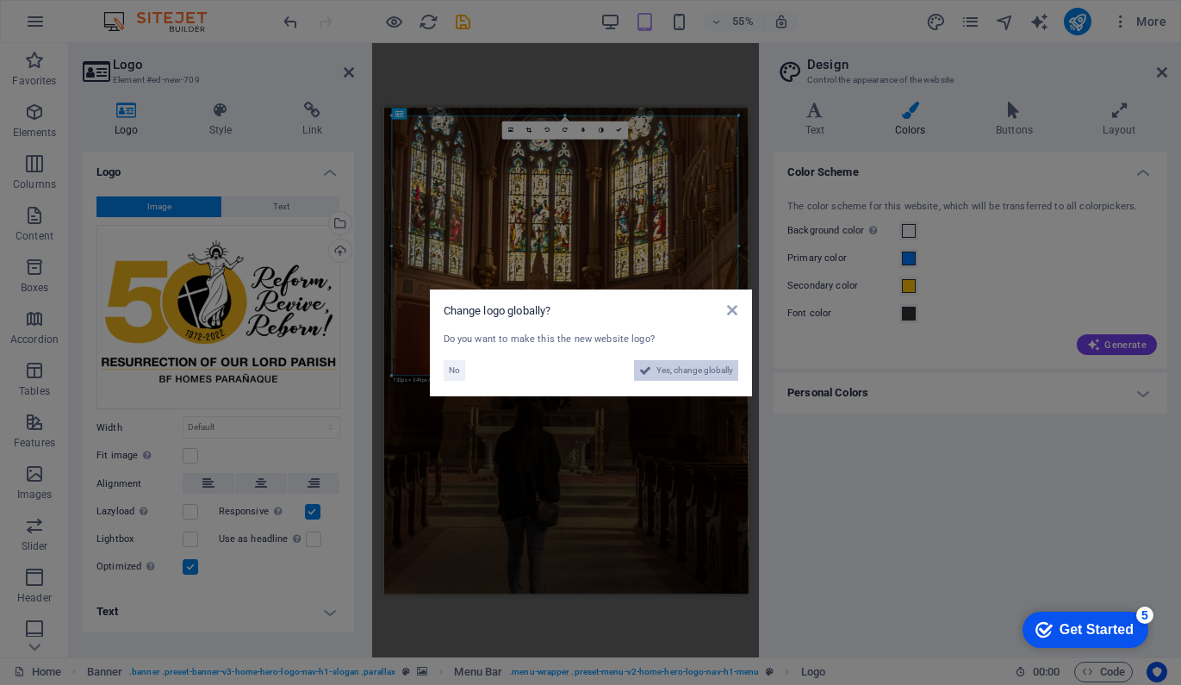
click at [668, 371] on span "Yes, change globally" at bounding box center [694, 370] width 77 height 21
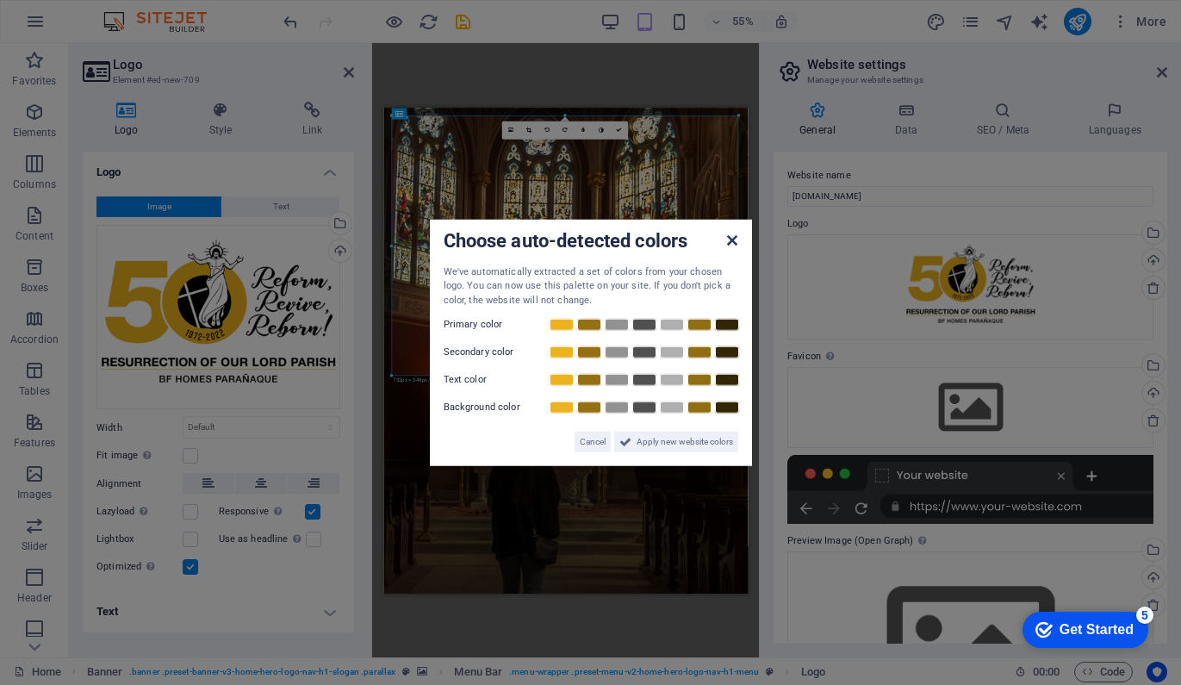
click at [733, 238] on icon at bounding box center [732, 240] width 10 height 14
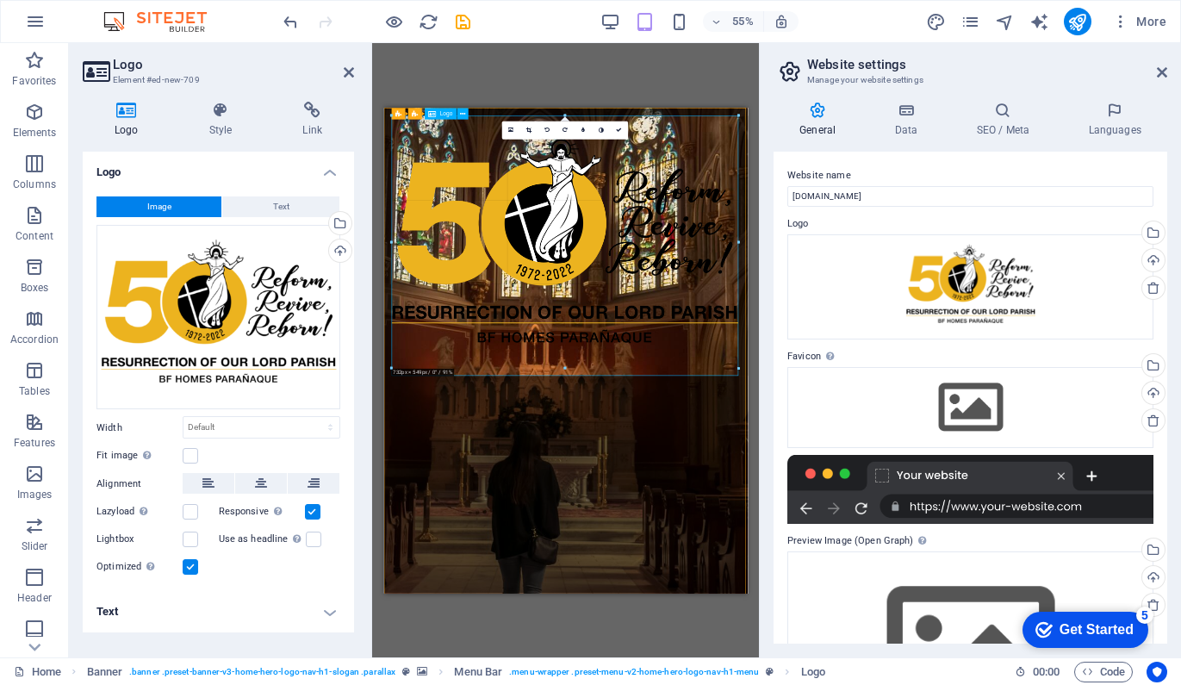
drag, startPoint x: 736, startPoint y: 376, endPoint x: 710, endPoint y: 348, distance: 37.8
type input "731"
select select "px"
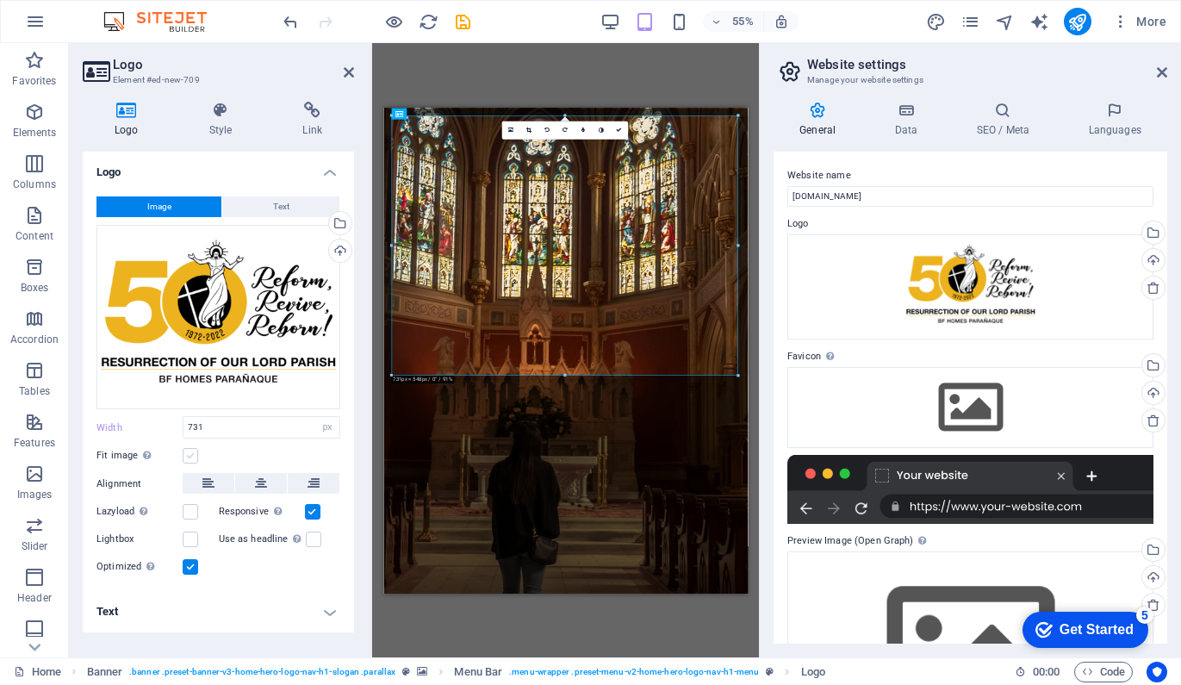
click at [191, 460] on label at bounding box center [191, 456] width 16 height 16
click at [0, 0] on input "Fit image Automatically fit image to a fixed width and height" at bounding box center [0, 0] width 0 height 0
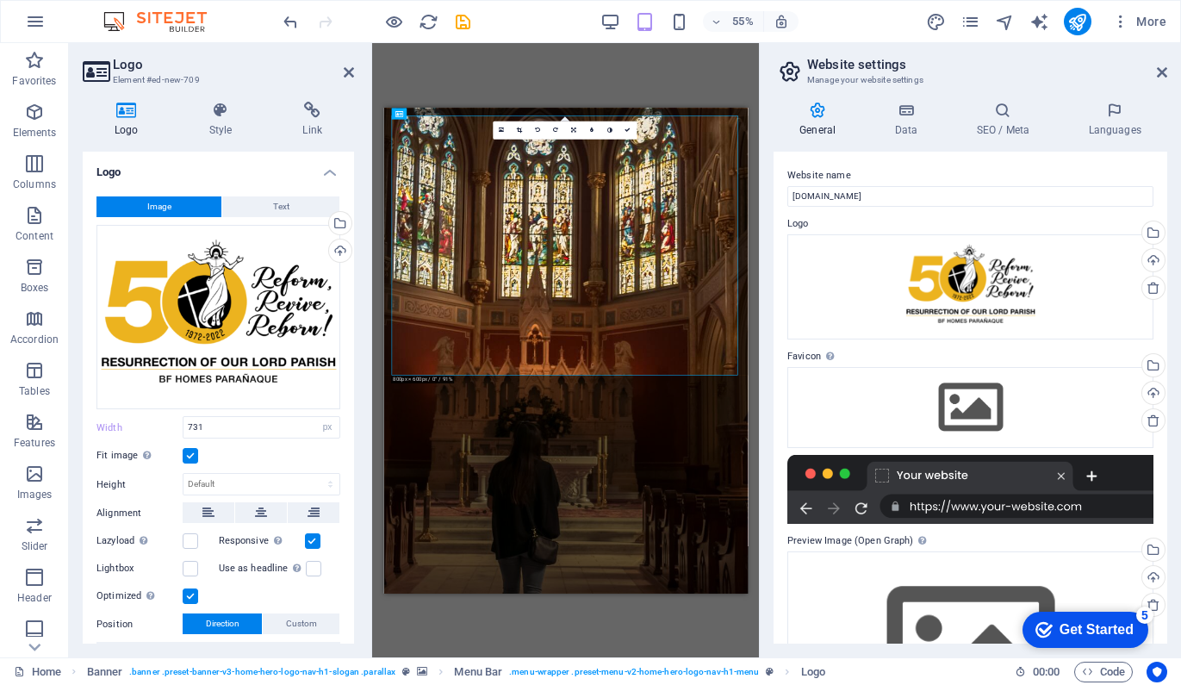
click at [191, 460] on label at bounding box center [191, 456] width 16 height 16
click at [0, 0] on input "Fit image Automatically fit image to a fixed width and height" at bounding box center [0, 0] width 0 height 0
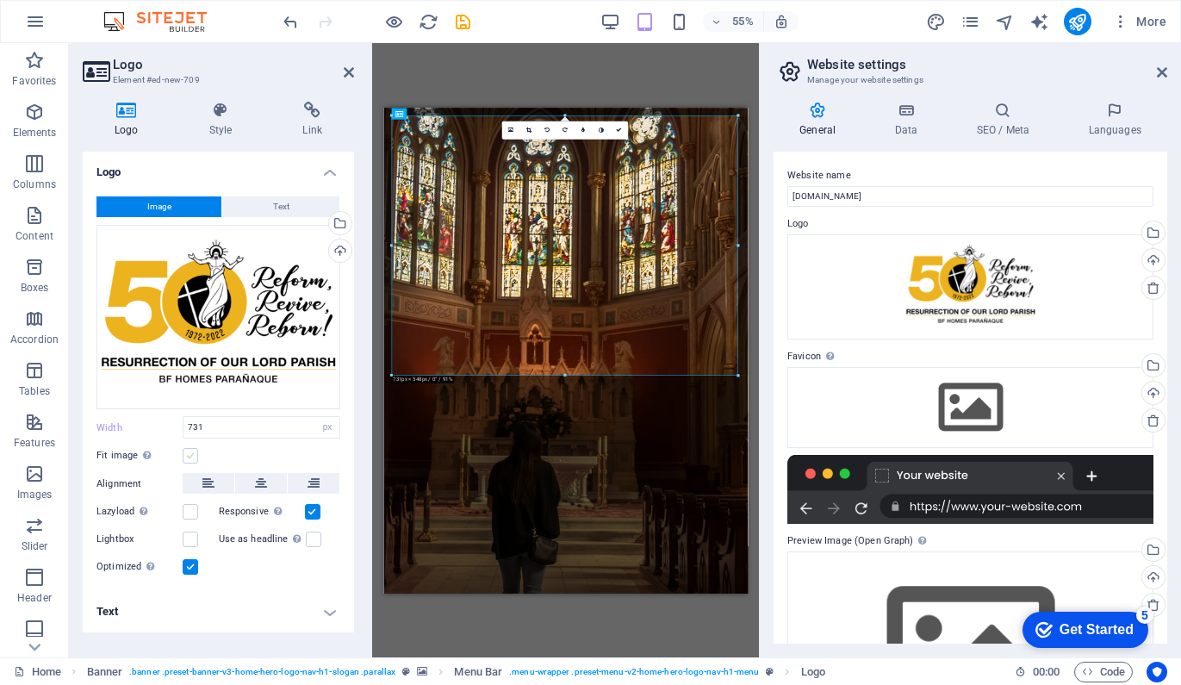
click at [191, 460] on label at bounding box center [191, 456] width 16 height 16
click at [0, 0] on input "Fit image Automatically fit image to a fixed width and height" at bounding box center [0, 0] width 0 height 0
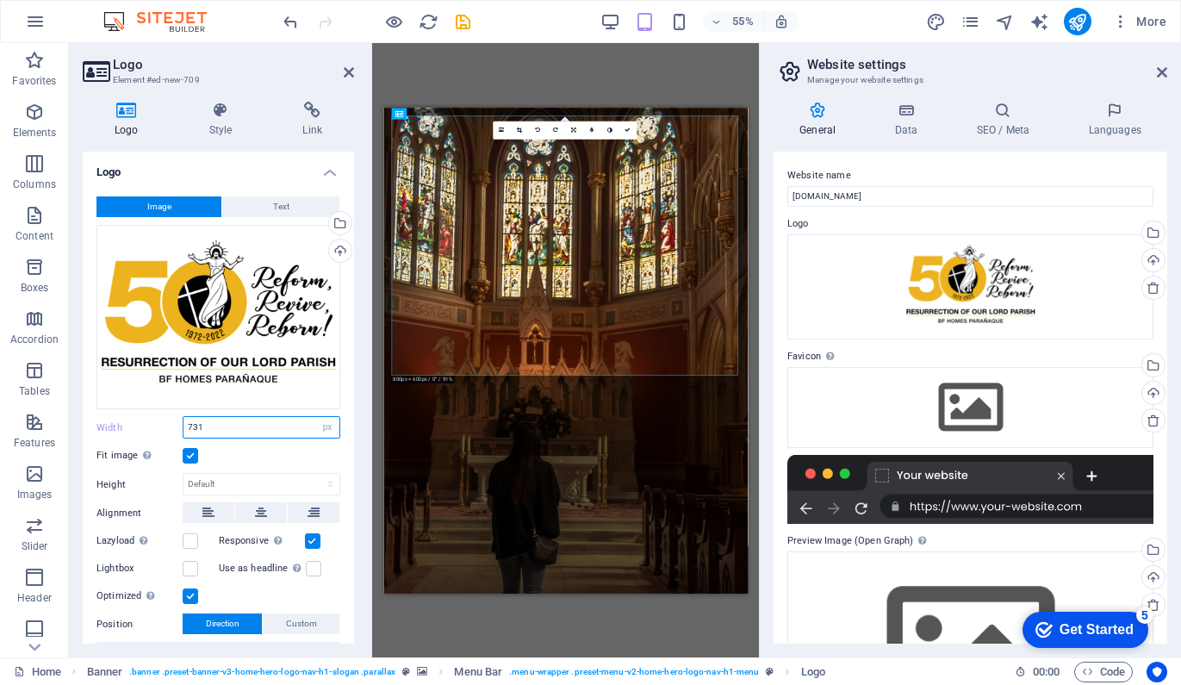
click at [225, 424] on input "731" at bounding box center [261, 427] width 156 height 21
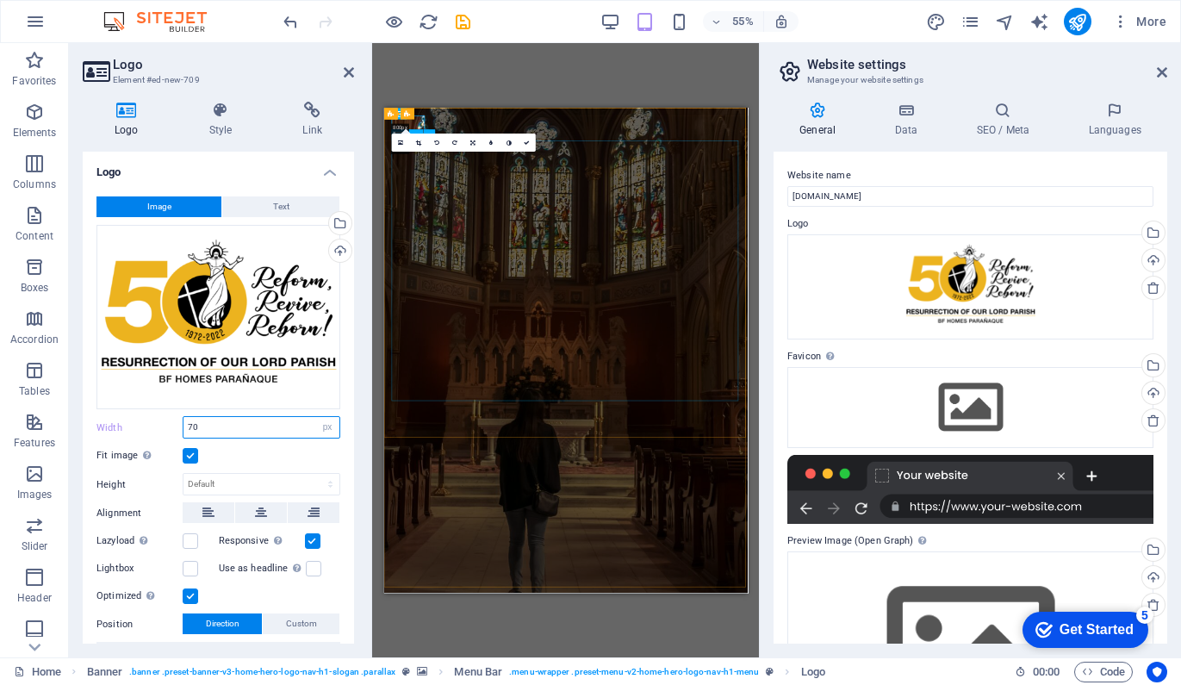
type input "70"
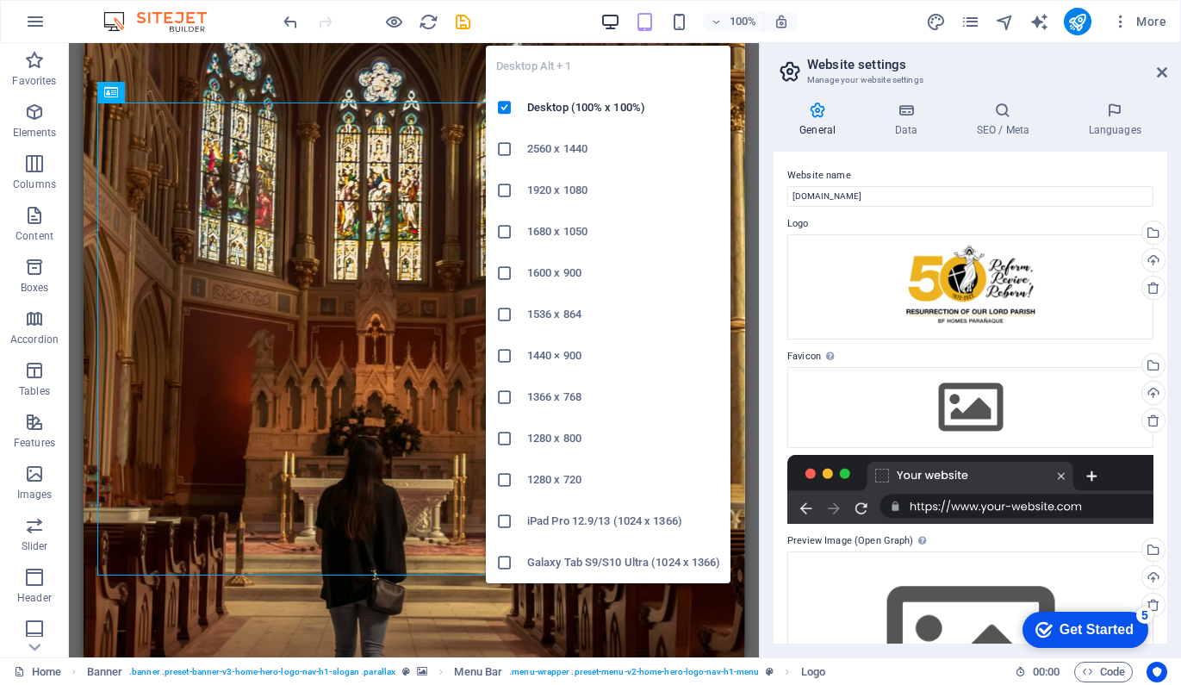
click at [609, 23] on icon "button" at bounding box center [610, 22] width 20 height 20
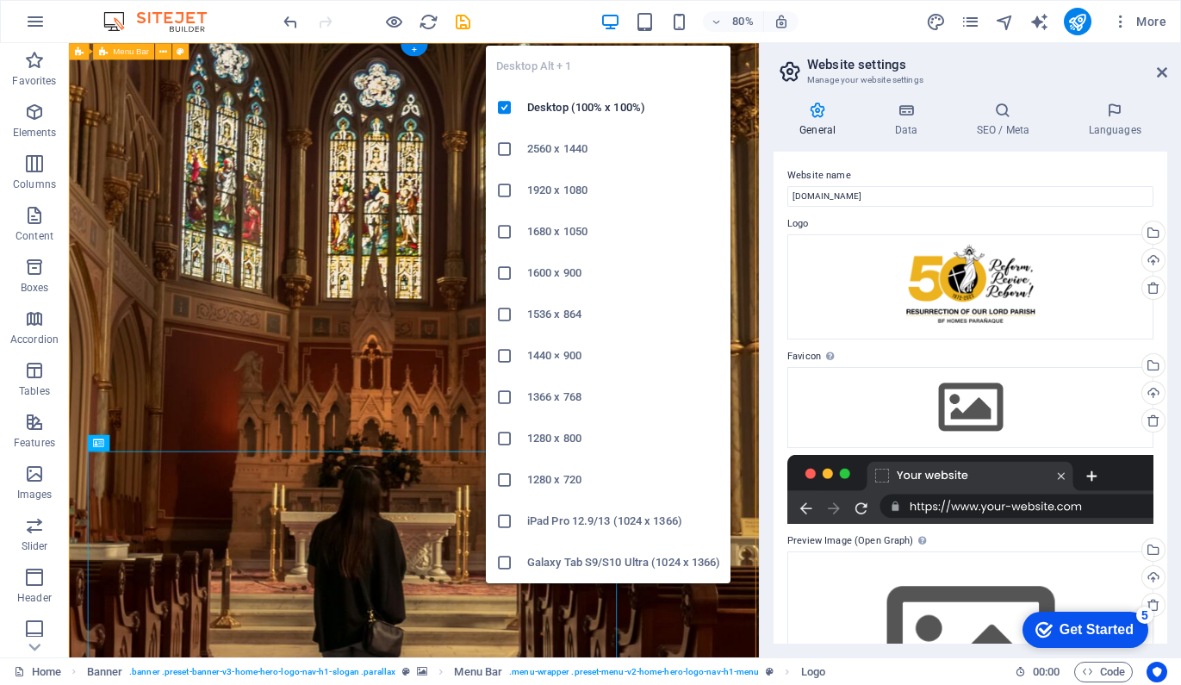
click at [608, 22] on icon "button" at bounding box center [610, 22] width 20 height 20
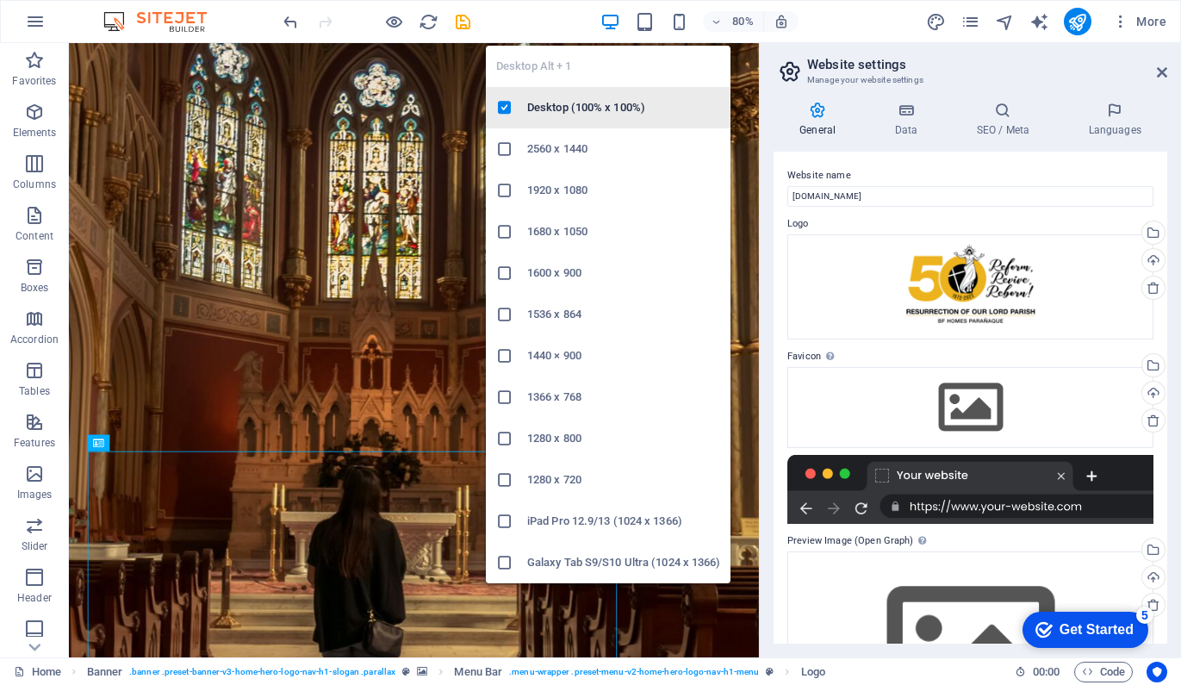
click at [610, 103] on h6 "Desktop (100% x 100%)" at bounding box center [623, 107] width 193 height 21
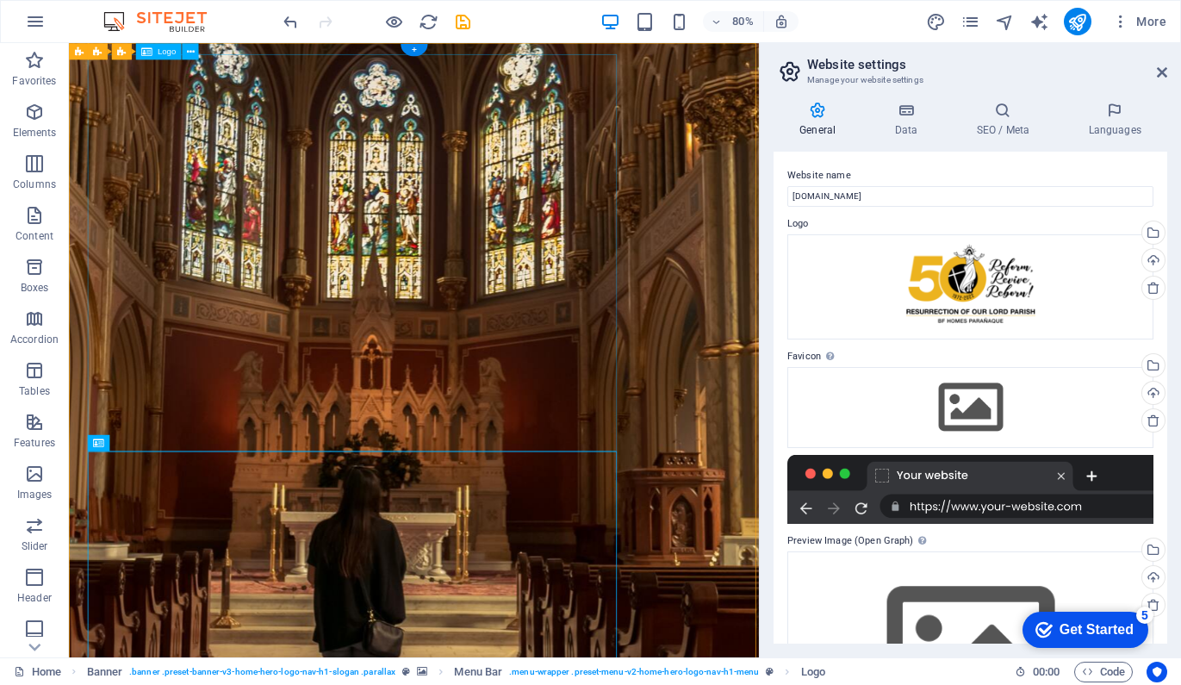
click at [161, 54] on span "Logo" at bounding box center [167, 51] width 18 height 9
click at [145, 45] on icon at bounding box center [146, 51] width 11 height 16
select select "px"
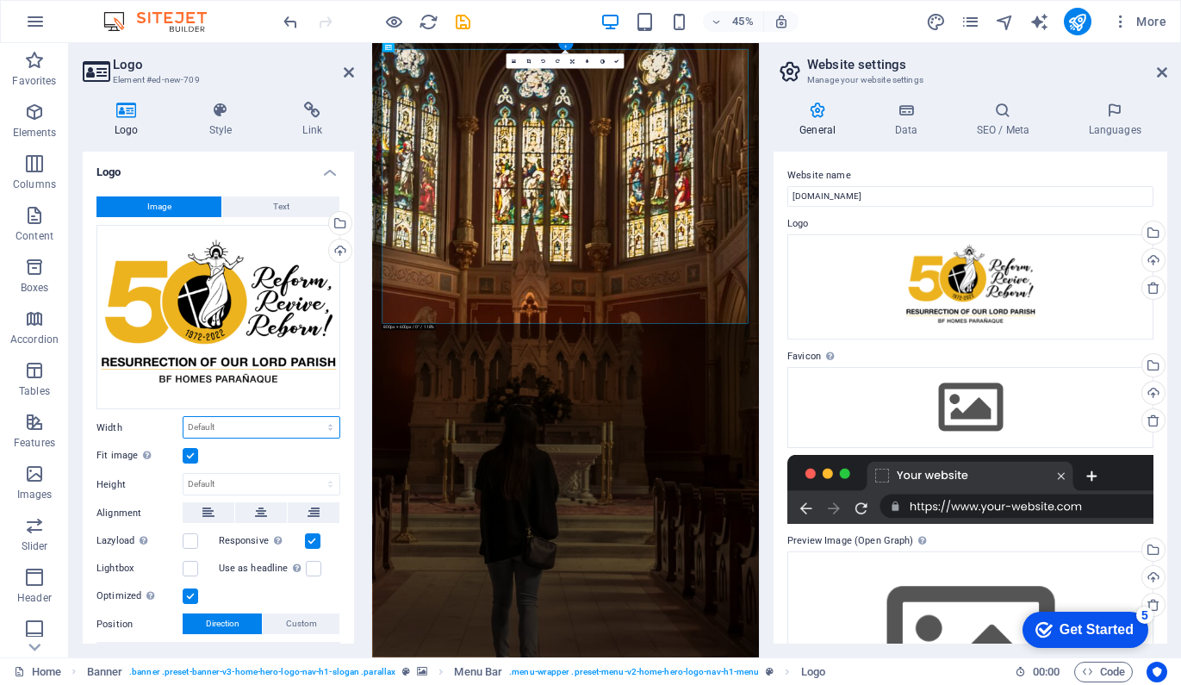
click at [243, 426] on select "Default auto px rem % em vh vw" at bounding box center [261, 427] width 156 height 21
select select "DISABLED_OPTION_VALUE"
click at [219, 481] on select "Default auto px" at bounding box center [261, 484] width 156 height 21
select select "DISABLED_OPTION_VALUE"
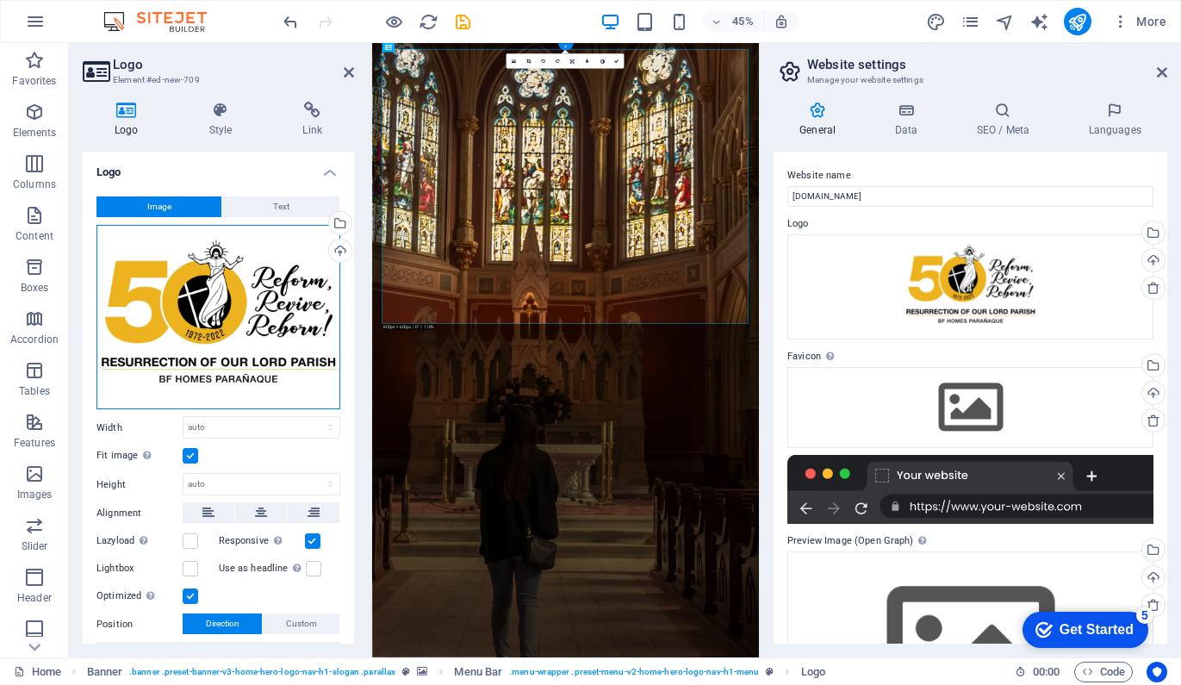
click at [272, 333] on div "Drag files here, click to choose files or select files from Files or our free s…" at bounding box center [218, 317] width 244 height 185
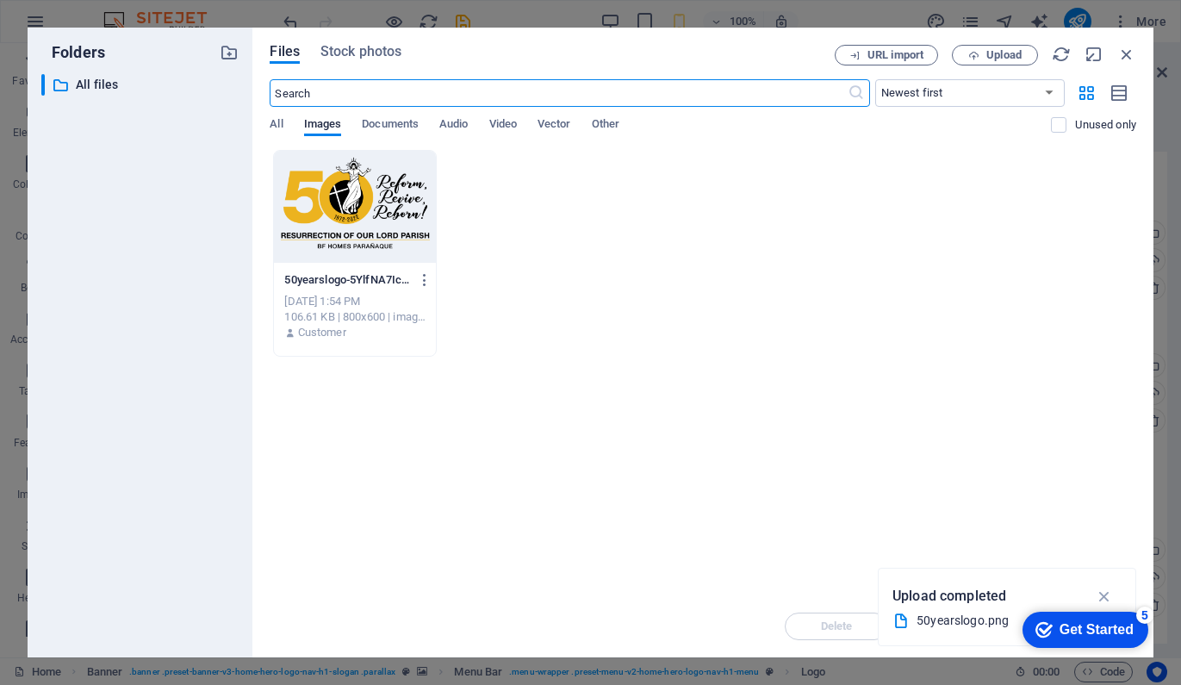
type input "70"
select select "px"
click at [391, 227] on div at bounding box center [355, 207] width 162 height 112
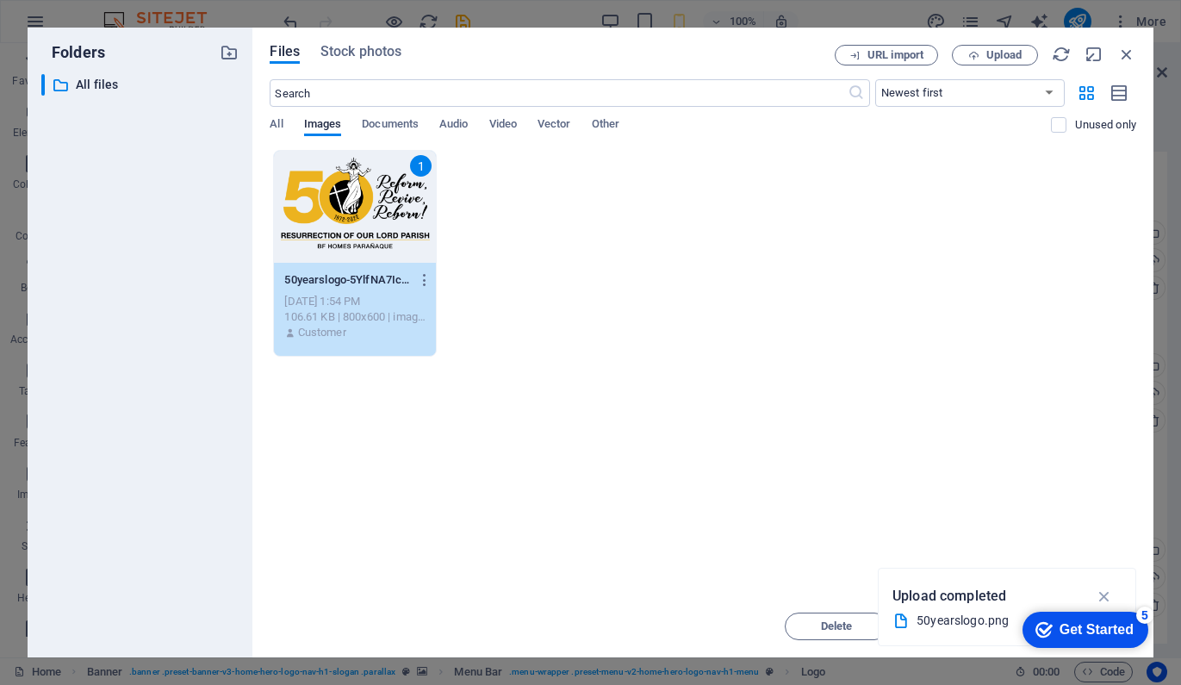
click at [492, 256] on div "1 50yearslogo-5YlfNA7Ic-M25hrW6a0xFA.png 50yearslogo-5YlfNA7Ic-M25hrW6a0xFA.png…" at bounding box center [703, 253] width 867 height 207
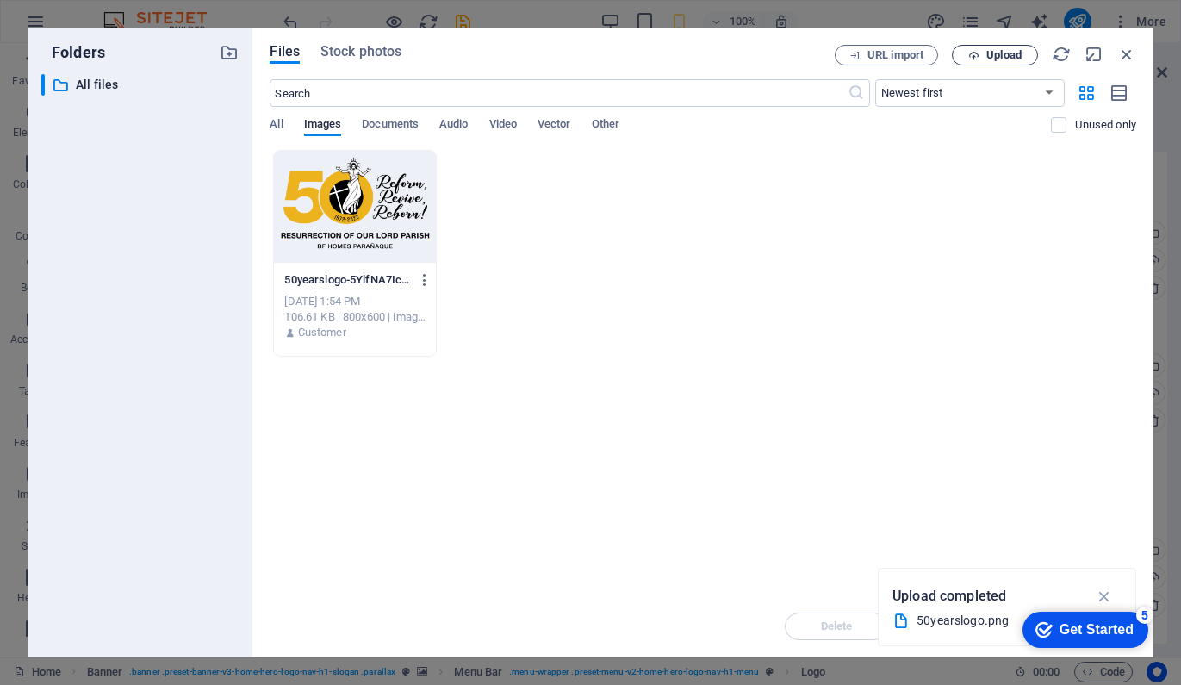
click at [1000, 53] on span "Upload" at bounding box center [1003, 55] width 35 height 10
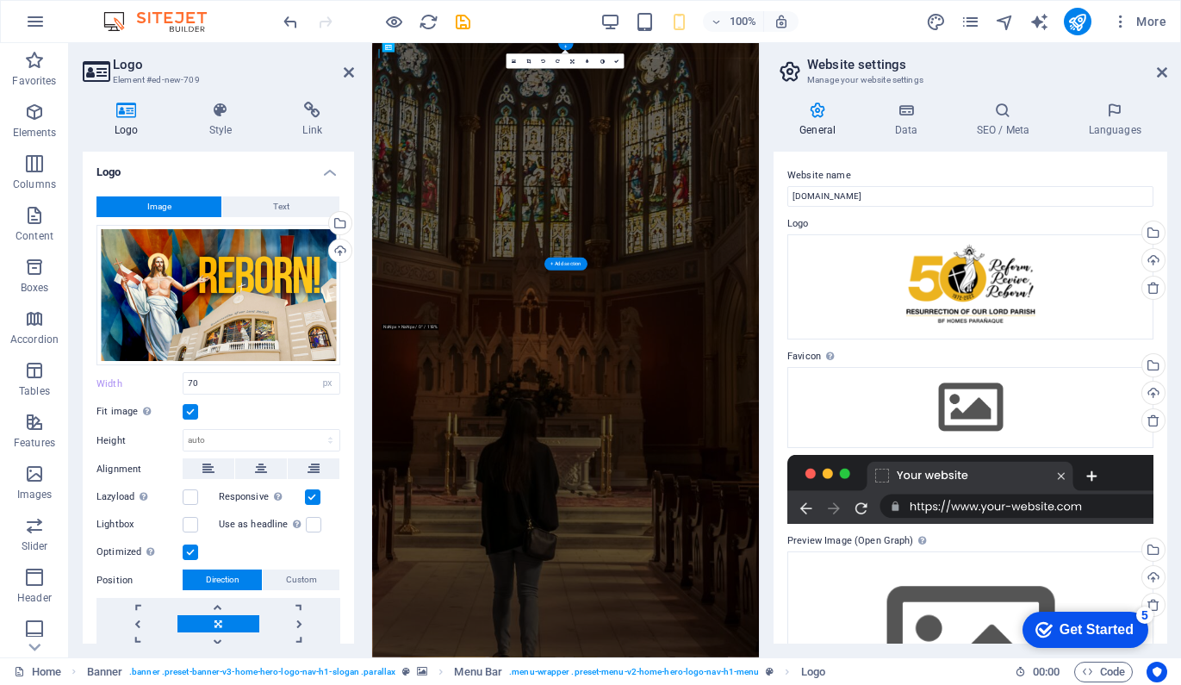
select select "DISABLED_OPTION_VALUE"
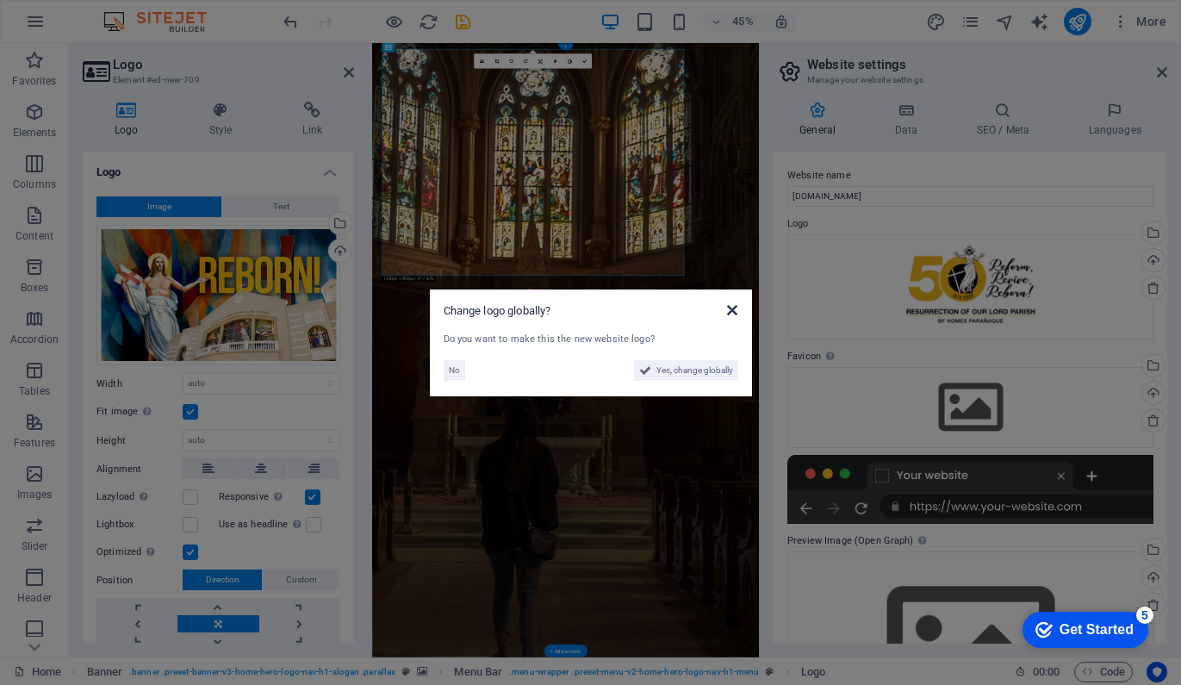
click at [730, 312] on icon at bounding box center [732, 310] width 10 height 14
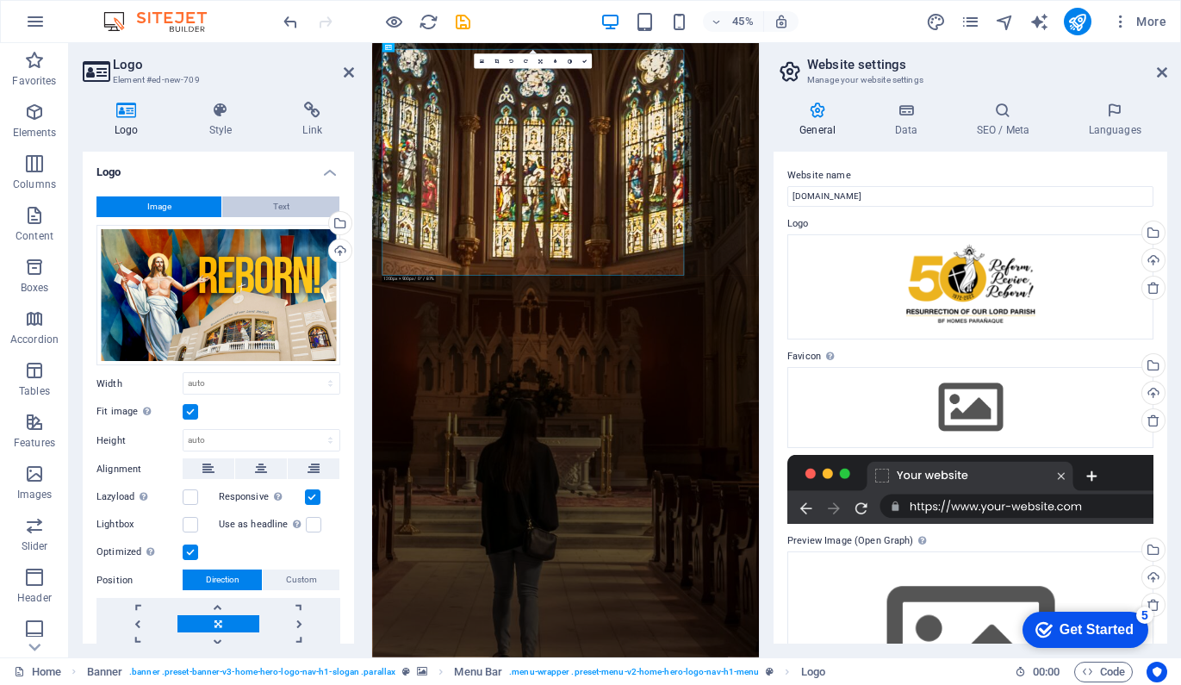
click at [274, 208] on span "Text" at bounding box center [281, 206] width 16 height 21
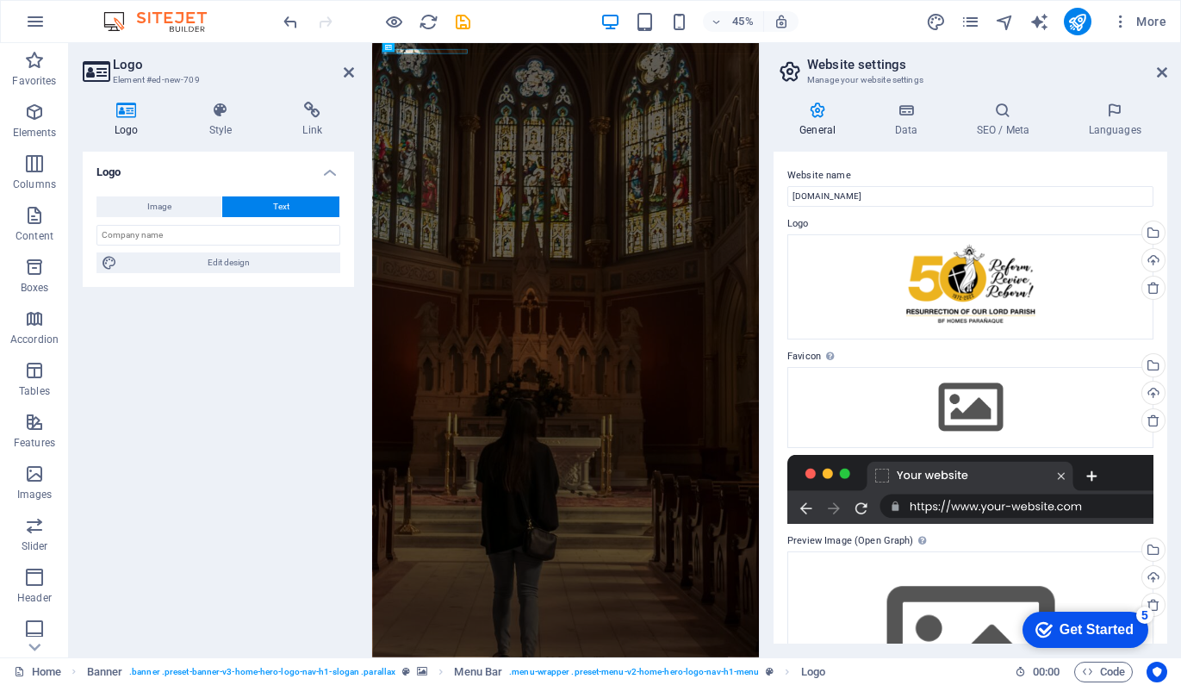
click at [163, 195] on div "Image Text Drag files here, click to choose files or select files from Files or…" at bounding box center [218, 235] width 271 height 104
click at [165, 201] on span "Image" at bounding box center [159, 206] width 24 height 21
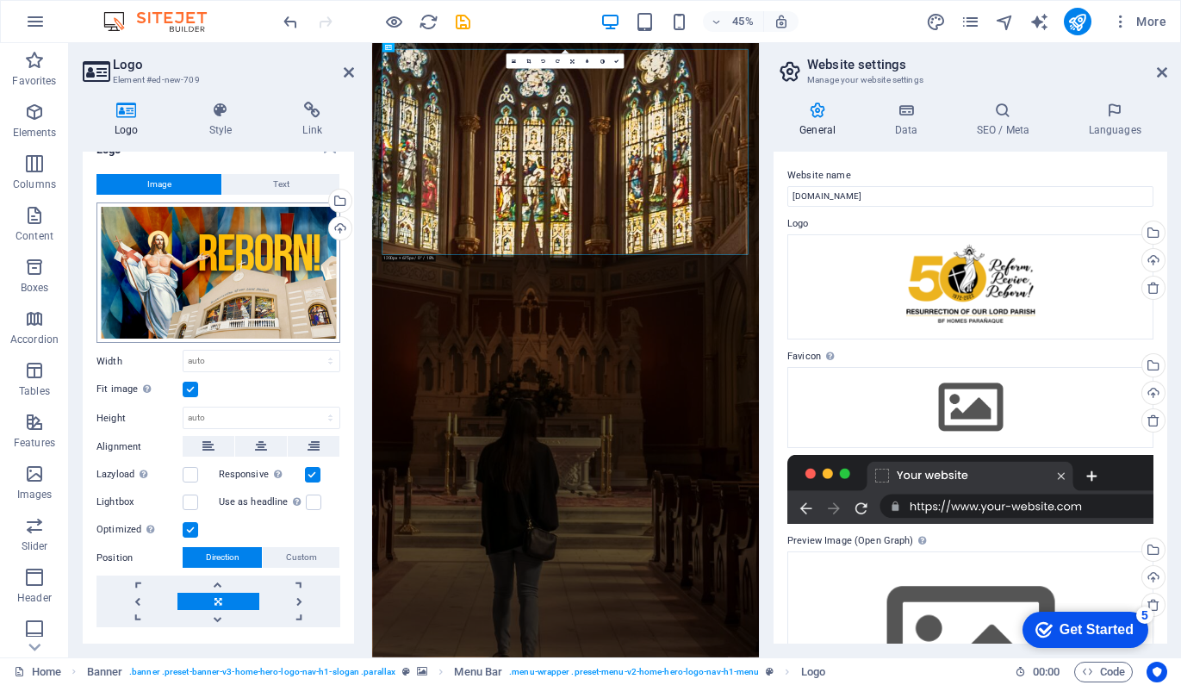
scroll to position [16, 0]
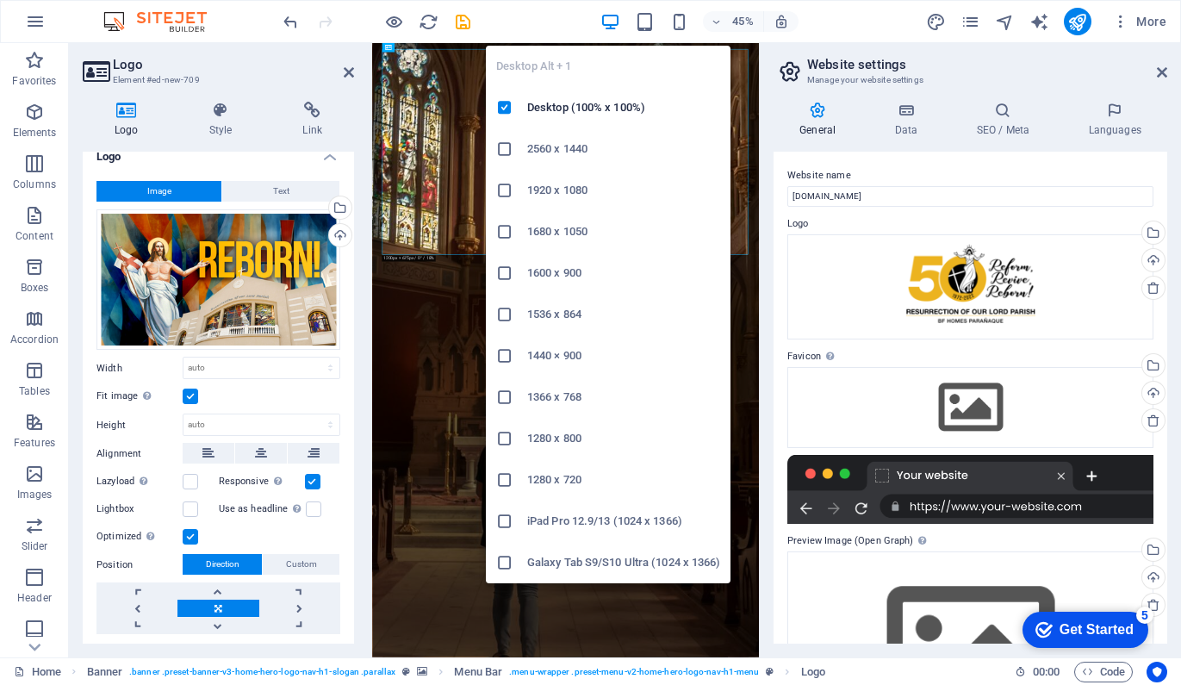
click at [612, 28] on icon "button" at bounding box center [610, 22] width 20 height 20
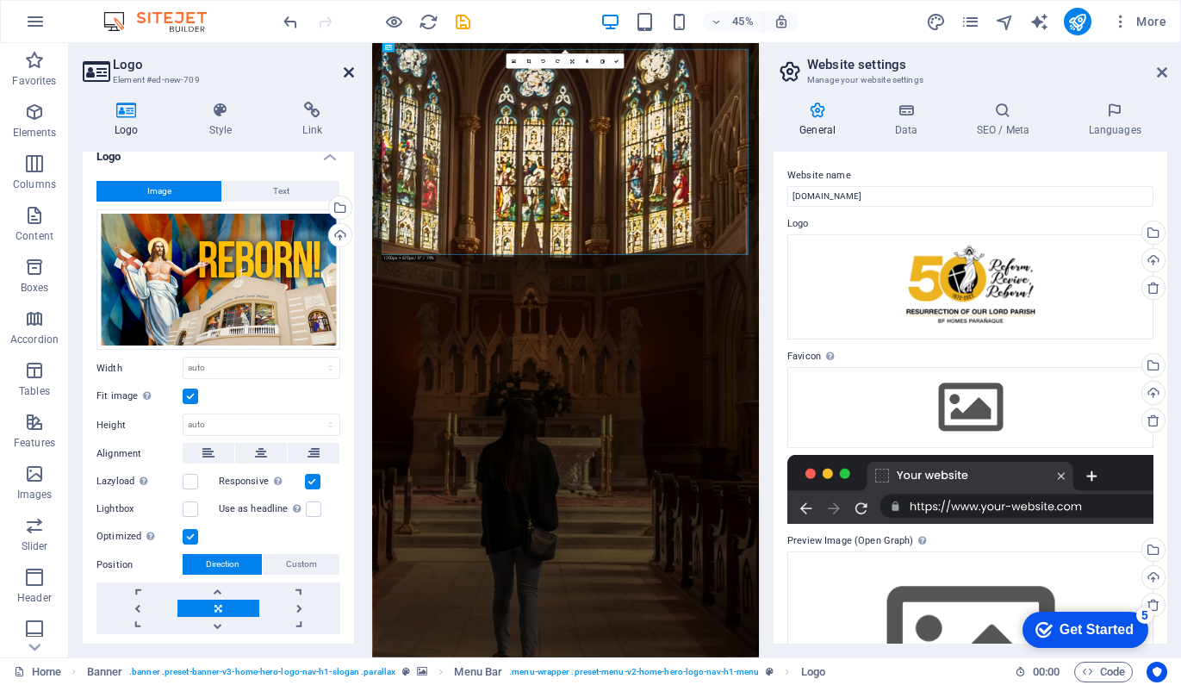
click at [345, 73] on icon at bounding box center [349, 72] width 10 height 14
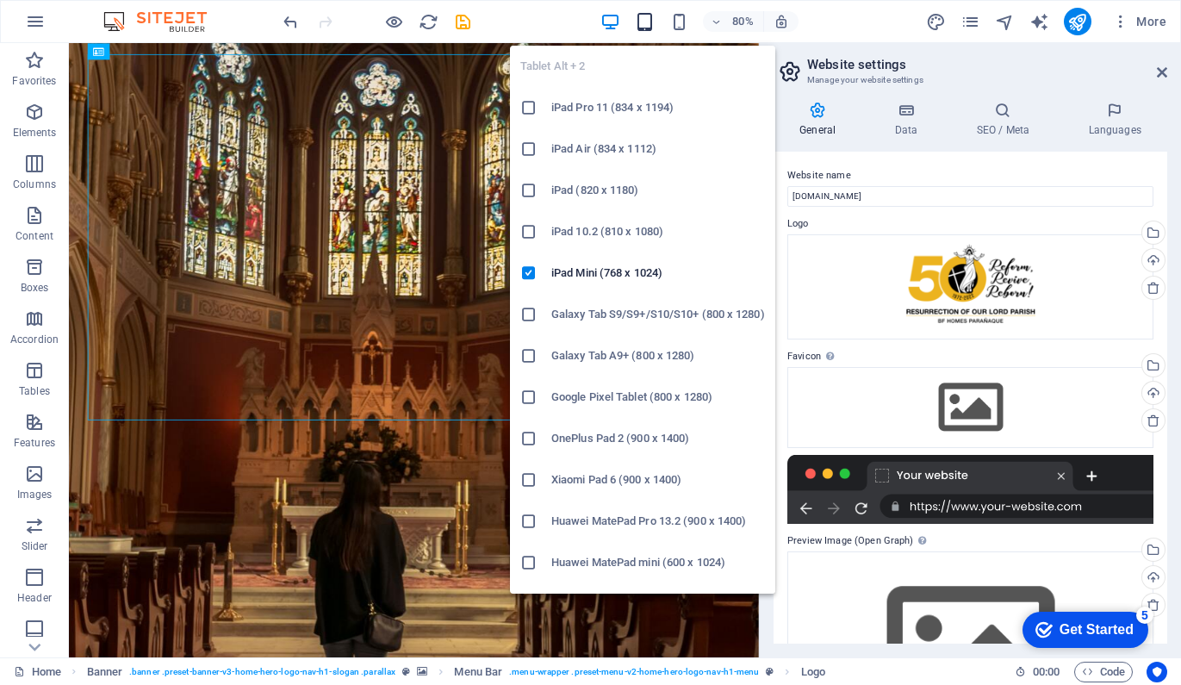
click at [638, 18] on icon "button" at bounding box center [645, 22] width 20 height 20
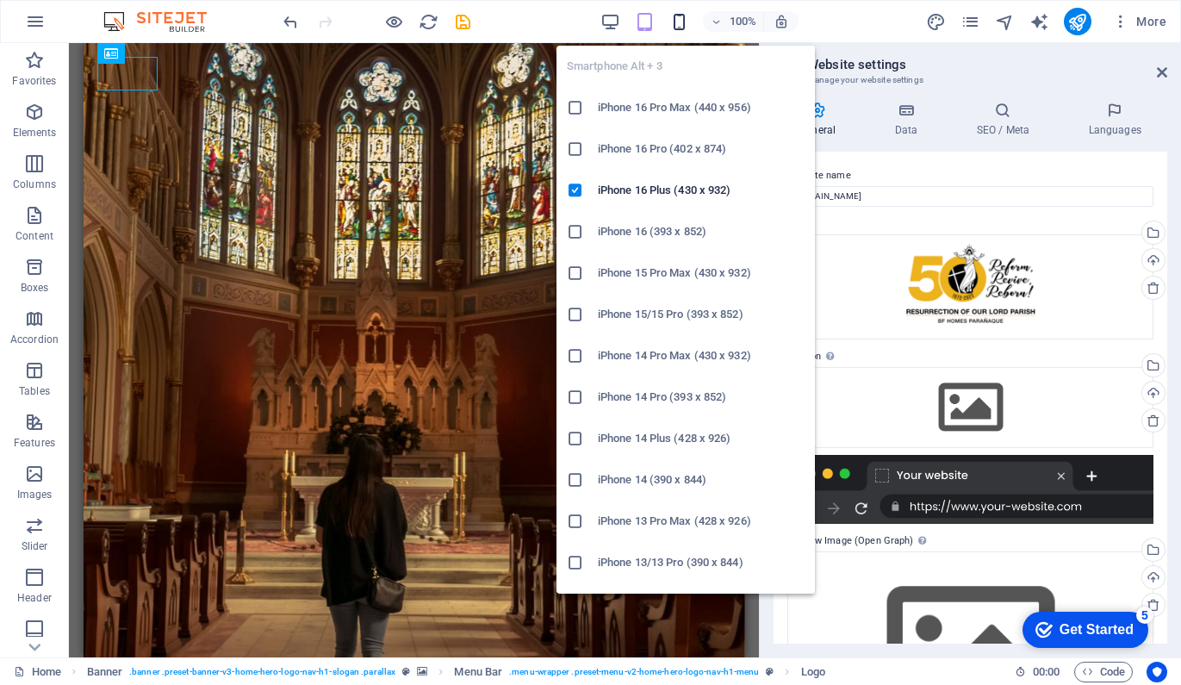
click at [683, 22] on icon "button" at bounding box center [679, 22] width 20 height 20
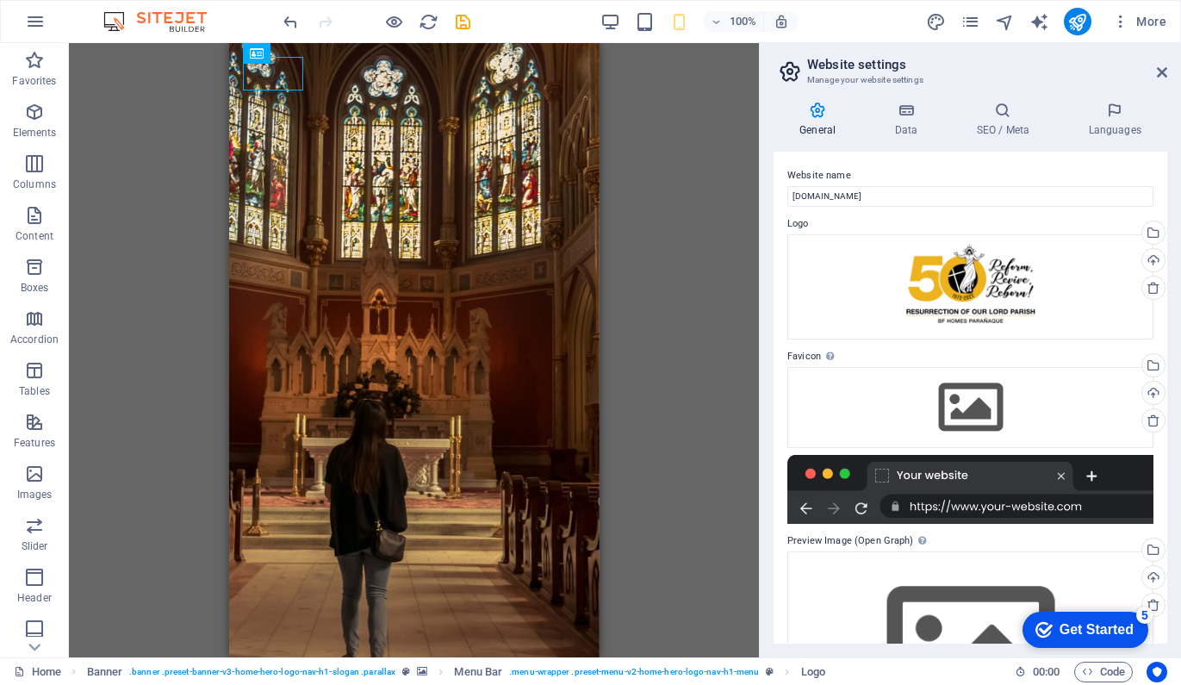
click at [531, 26] on div "100% More" at bounding box center [726, 22] width 893 height 28
click at [1006, 20] on icon "navigator" at bounding box center [1005, 22] width 20 height 20
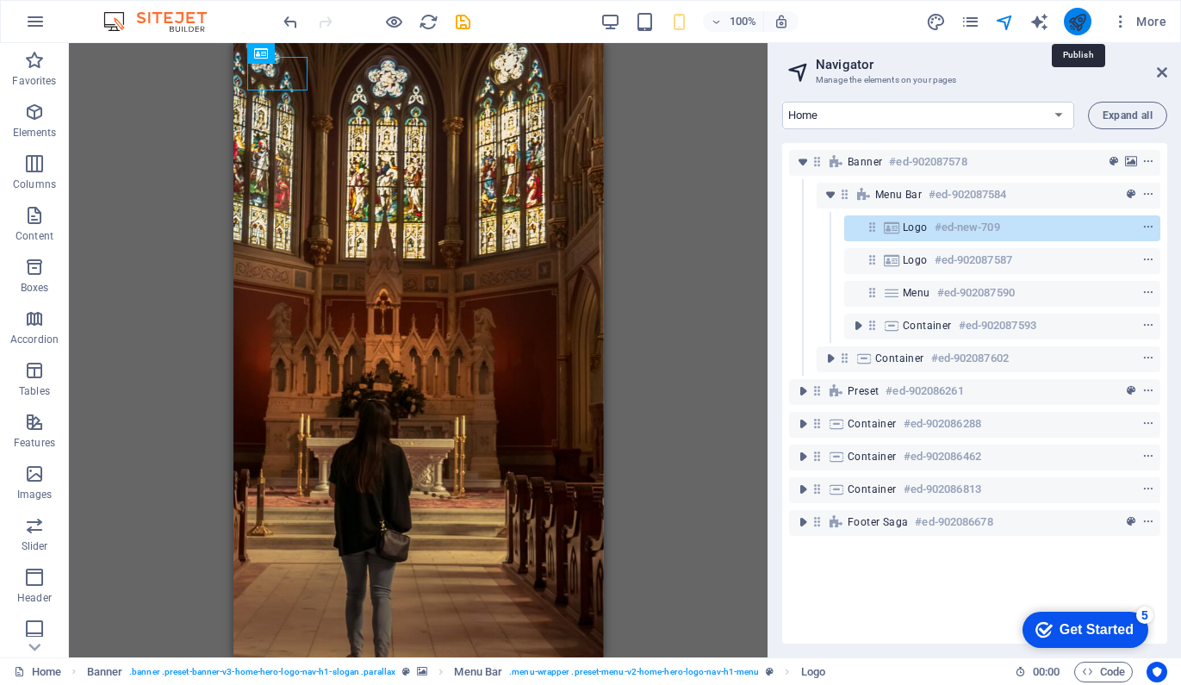
click at [1076, 21] on icon "publish" at bounding box center [1077, 22] width 20 height 20
